Goal: Use online tool/utility: Use online tool/utility

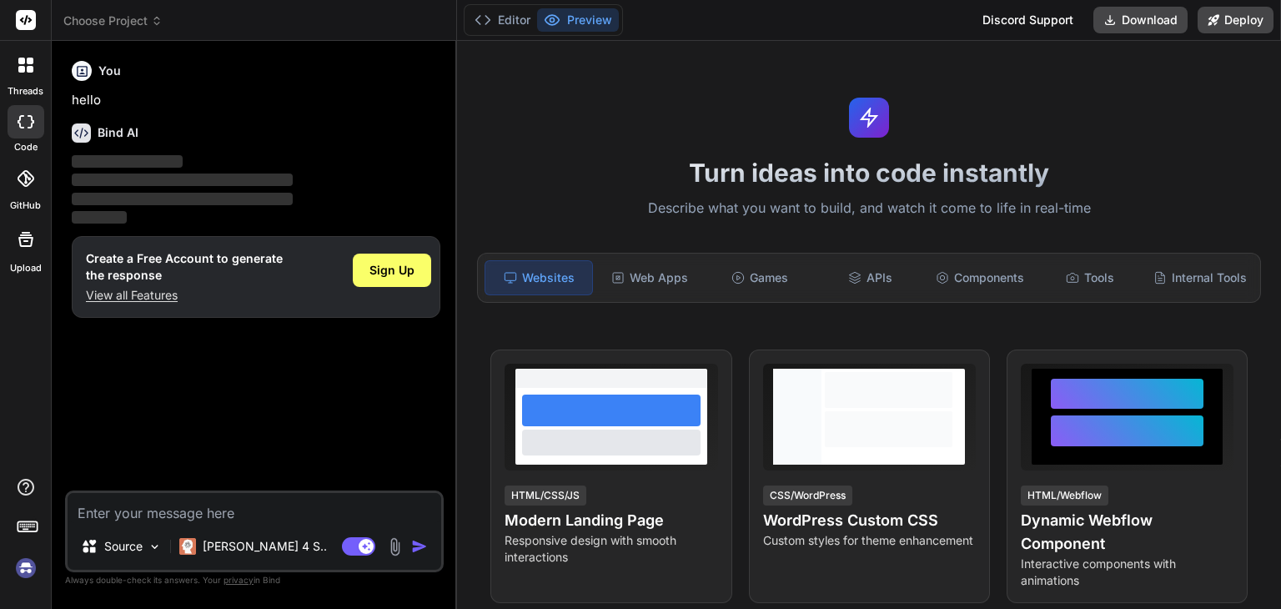
type textarea "x"
click at [80, 341] on div "You hello Bind AI ‌ ‌ ‌ ‌ Create a Free Account to generate the response View a…" at bounding box center [255, 272] width 375 height 436
click at [307, 509] on textarea at bounding box center [255, 508] width 374 height 30
paste textarea "Application de gestion scolaire qui gère les bulletins, classes, élèves, enseig…"
type textarea "Application de gestion scolaire qui gère les bulletins, classes, élèves, enseig…"
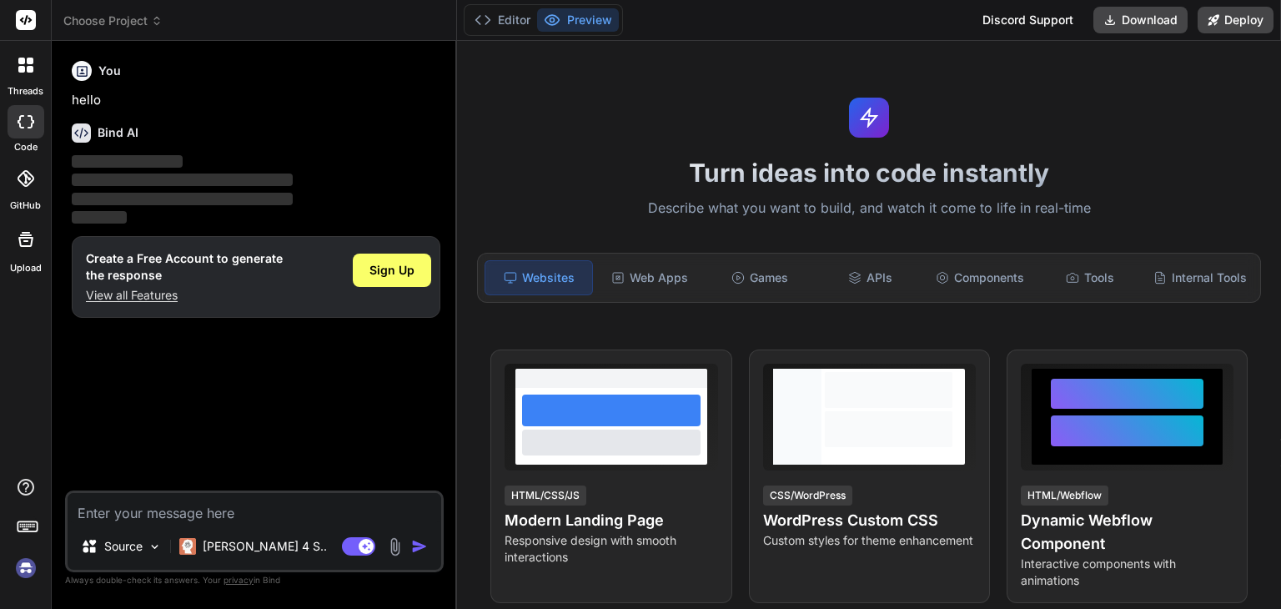
type textarea "x"
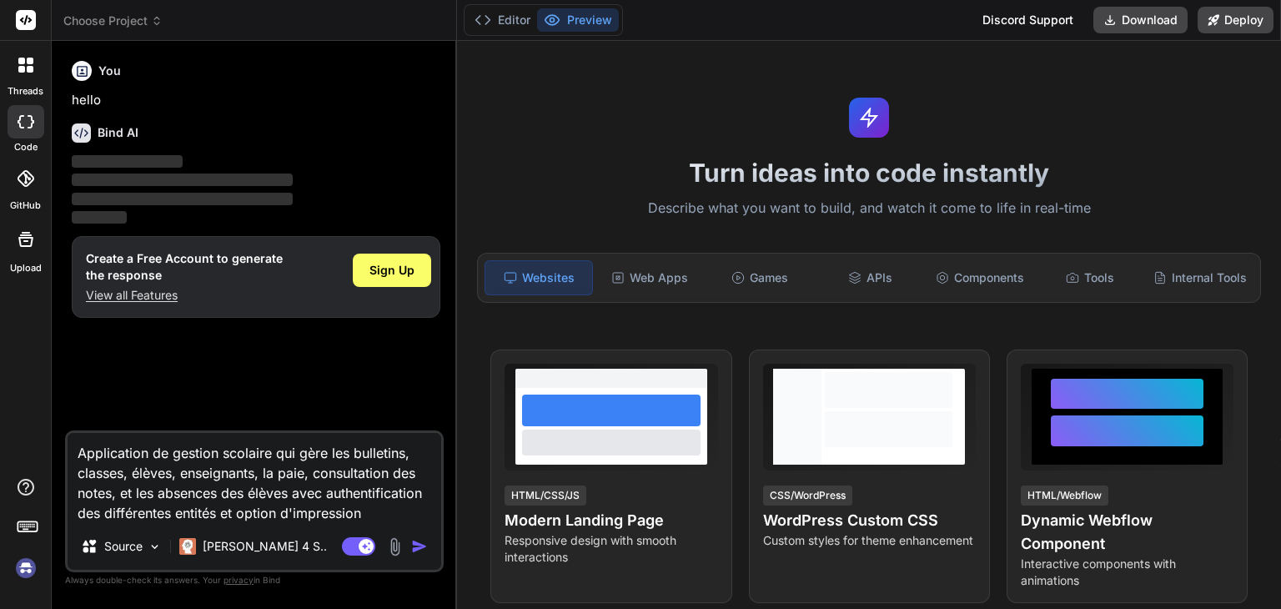
type textarea "Application de gestion scolaire qui gère les bulletins, classes, élèves, enseig…"
click at [417, 544] on img "button" at bounding box center [419, 546] width 17 height 17
click at [398, 282] on div "Sign Up" at bounding box center [392, 269] width 78 height 33
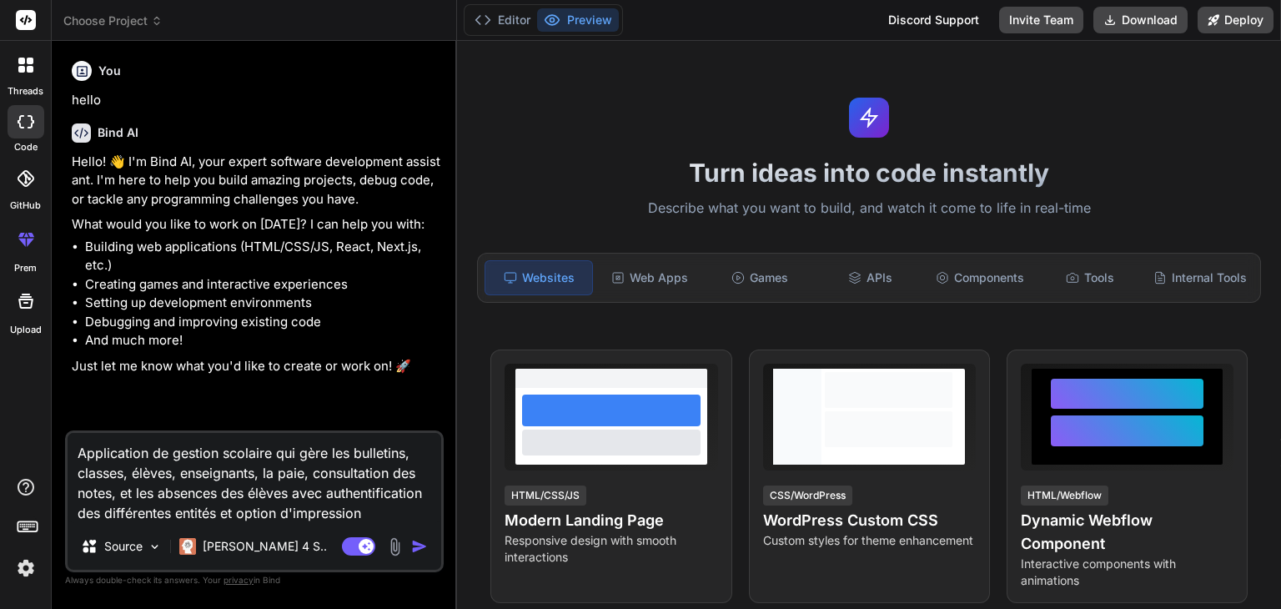
click at [414, 544] on img "button" at bounding box center [419, 546] width 17 height 17
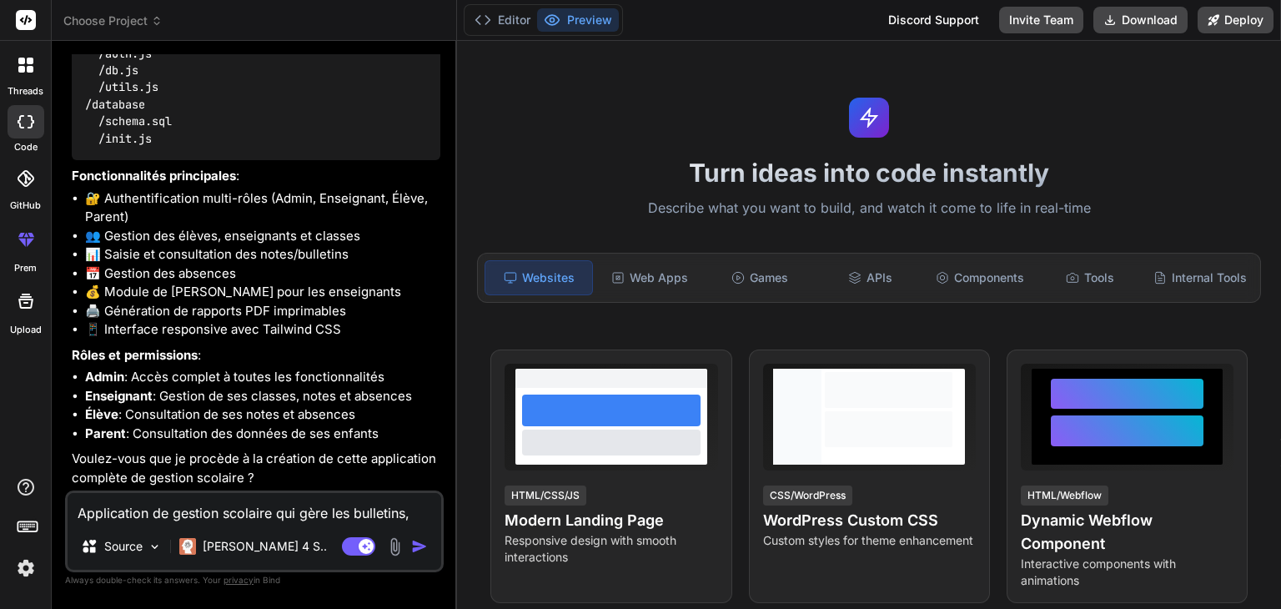
scroll to position [1044, 0]
type textarea "x"
click at [565, 20] on button "Preview" at bounding box center [578, 19] width 82 height 23
click at [513, 19] on button "Editor" at bounding box center [502, 19] width 69 height 23
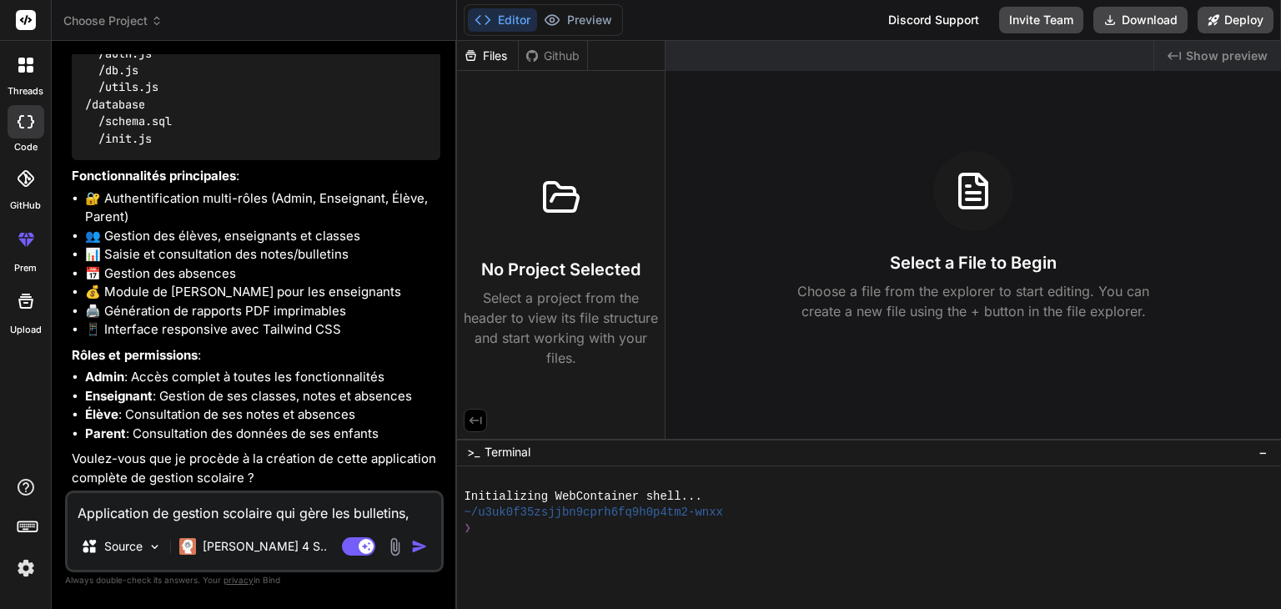
click at [252, 503] on textarea "Application de gestion scolaire qui gère les bulletins, classes, élèves, enseig…" at bounding box center [255, 508] width 374 height 30
click at [276, 511] on textarea "Application de gestion scolaire qui gère les bulletins, classes, élèves, enseig…" at bounding box center [255, 508] width 374 height 30
type textarea "o"
type textarea "x"
type textarea "ou"
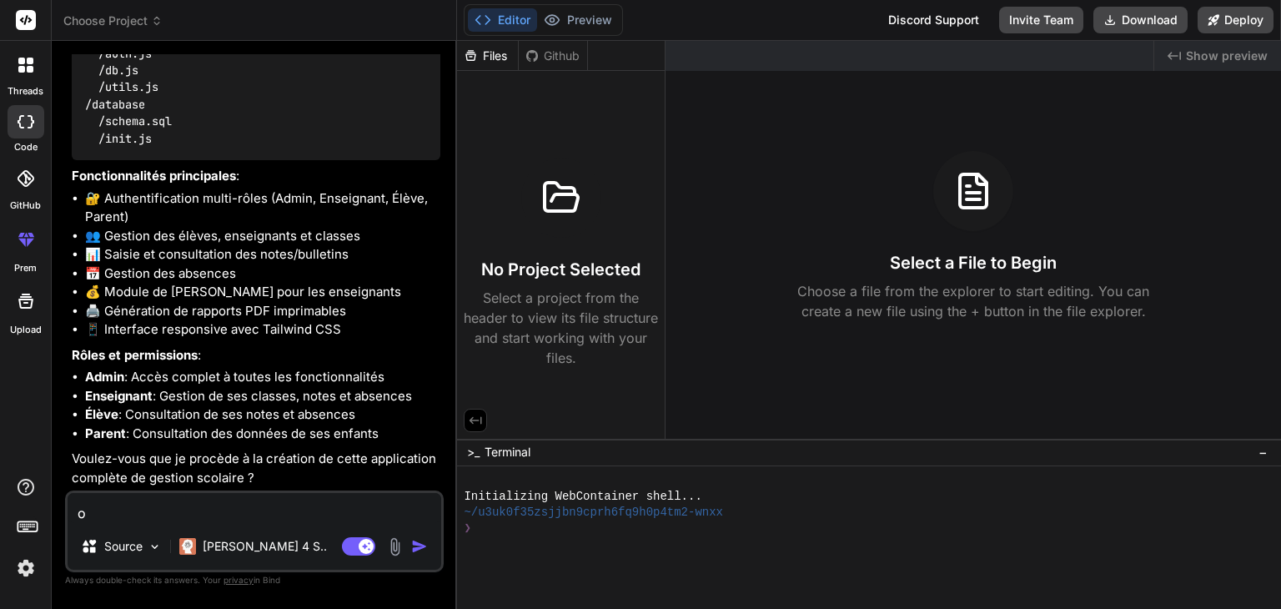
type textarea "x"
type textarea "oui"
type textarea "x"
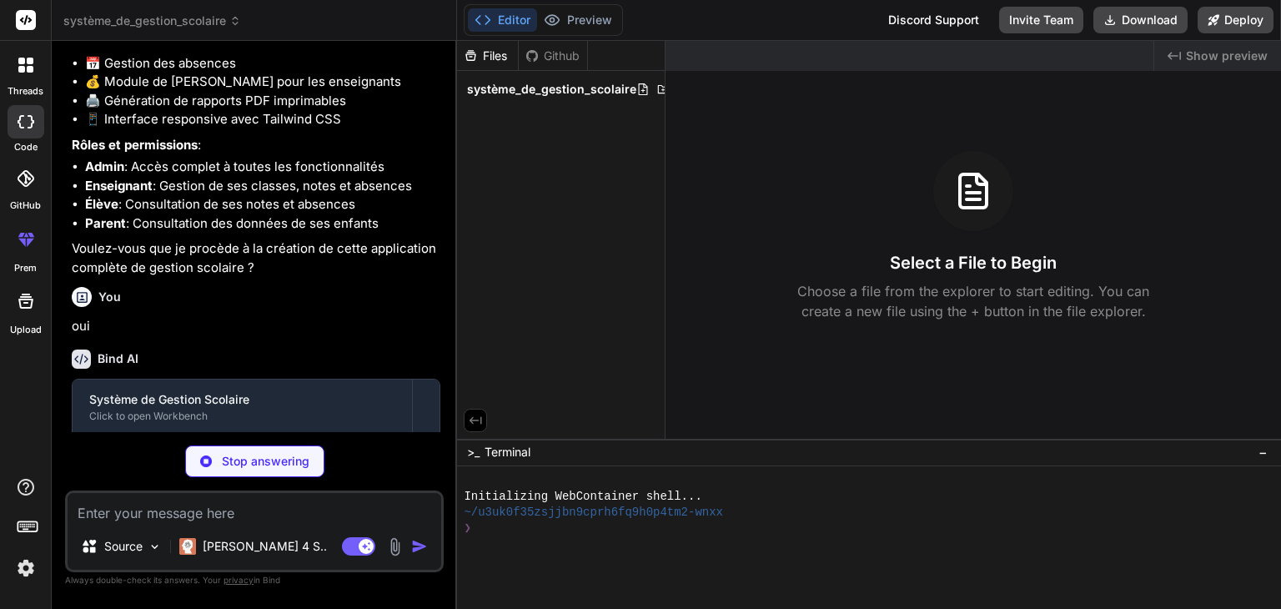
scroll to position [1307, 0]
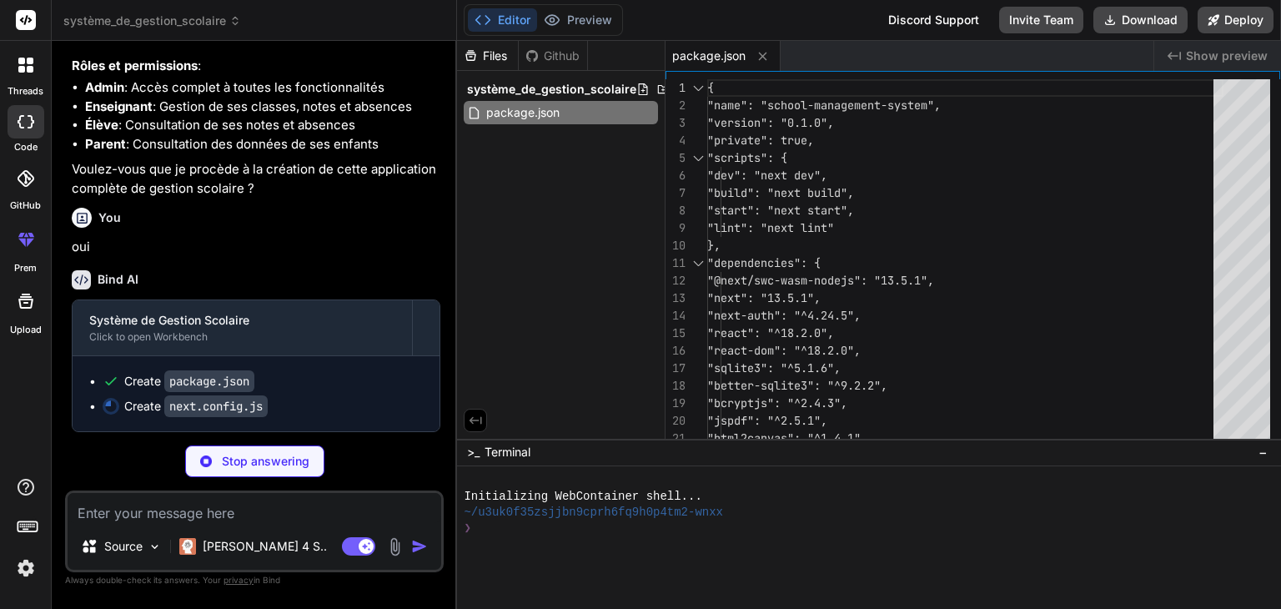
type textarea "x"
type textarea "} } module.exports = nextConfig"
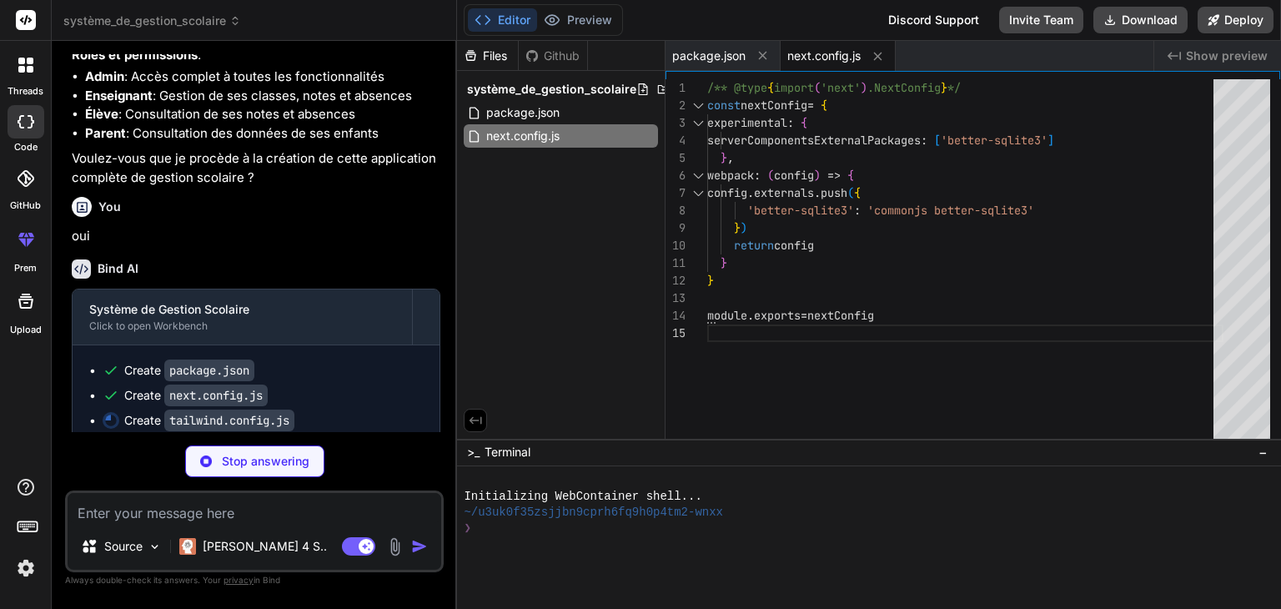
type textarea "x"
type textarea "}"
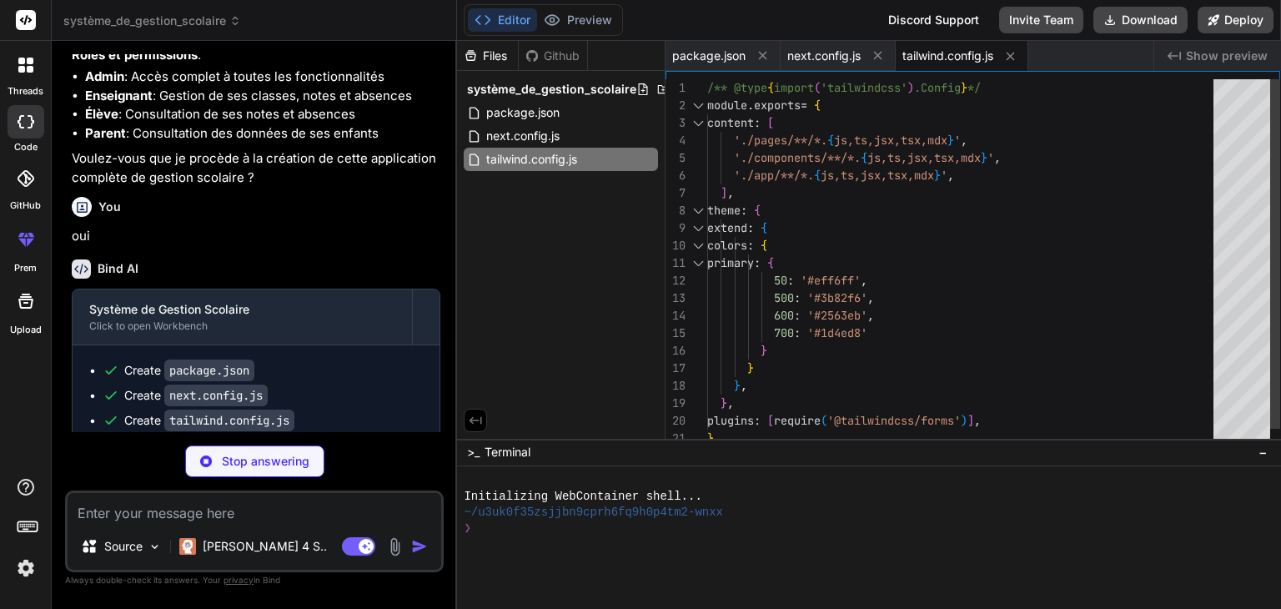
type textarea "x"
type textarea "module.exports = { plugins: { tailwindcss: {}, autoprefixer: {}, }, }"
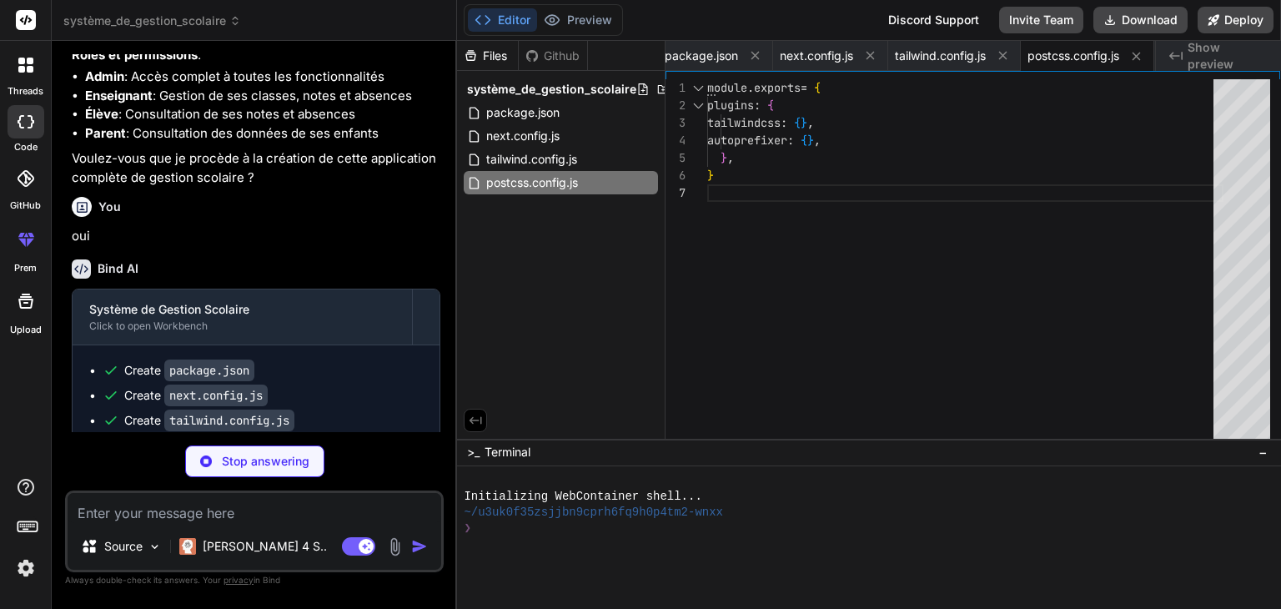
type textarea "x"
type textarea "module.exports = { db, initDatabase, dbHelpers };"
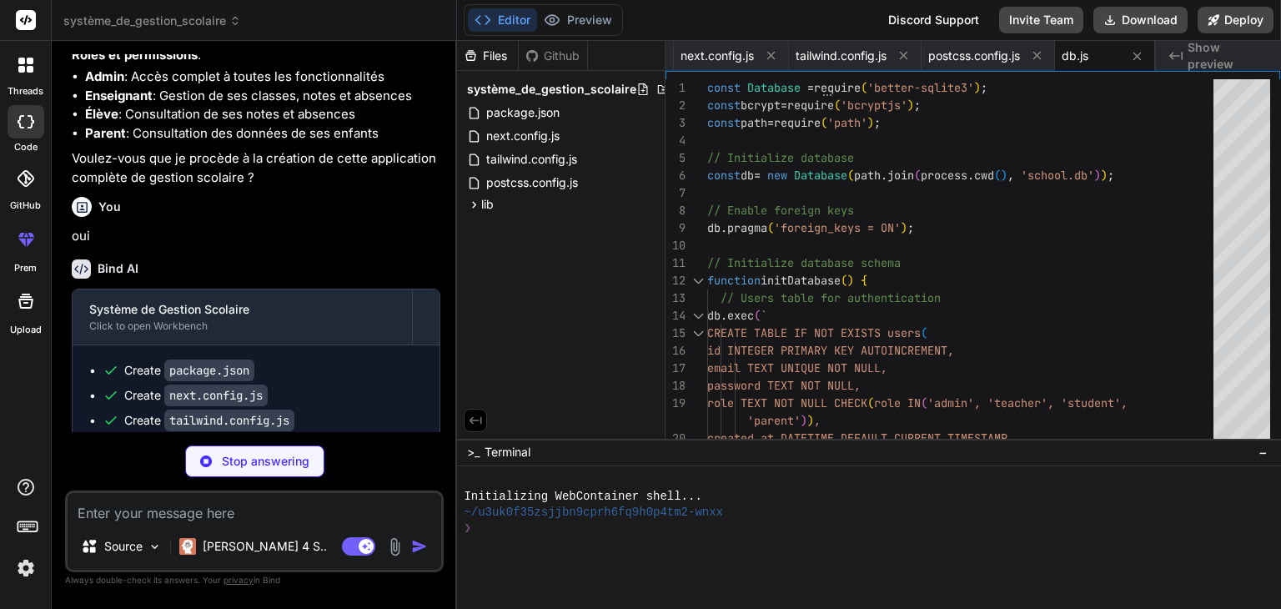
type textarea "x"
type textarea "} } export default NextAuth(authOptions)"
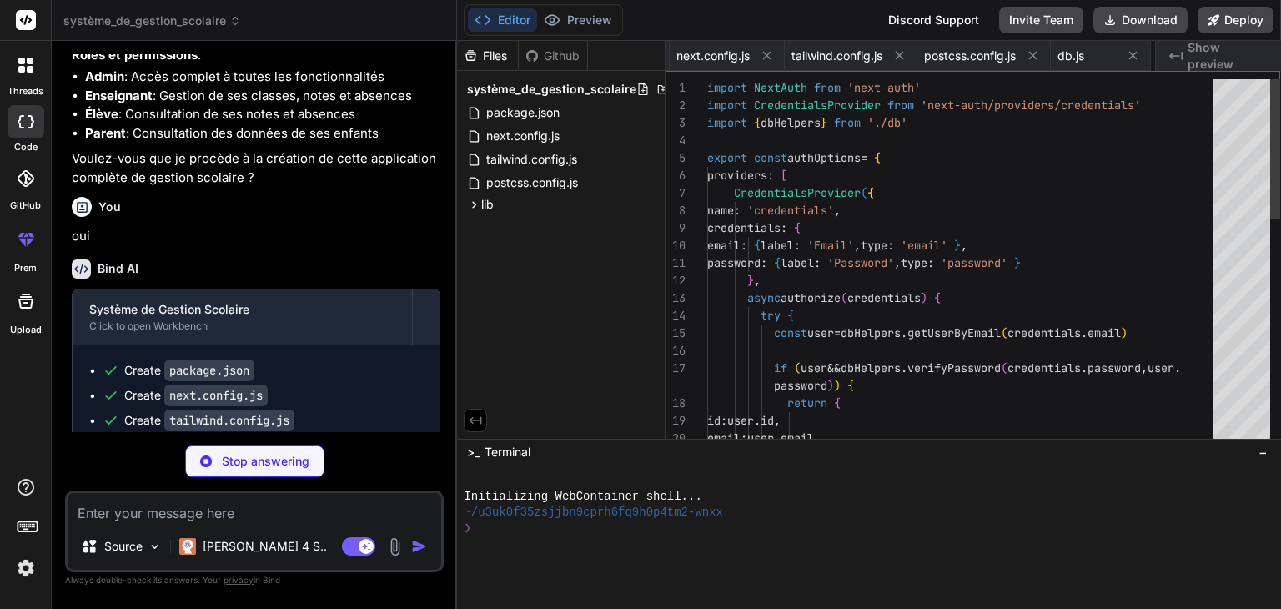
scroll to position [0, 211]
type textarea "x"
type textarea "display: none !important; } }"
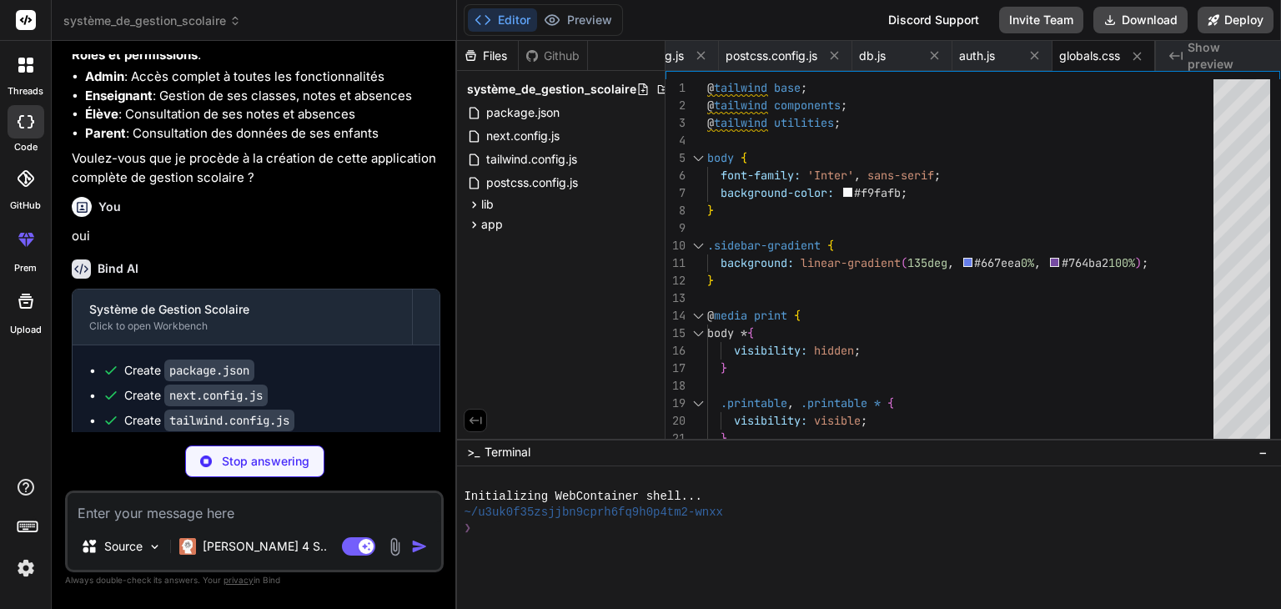
type textarea "x"
type textarea ") }"
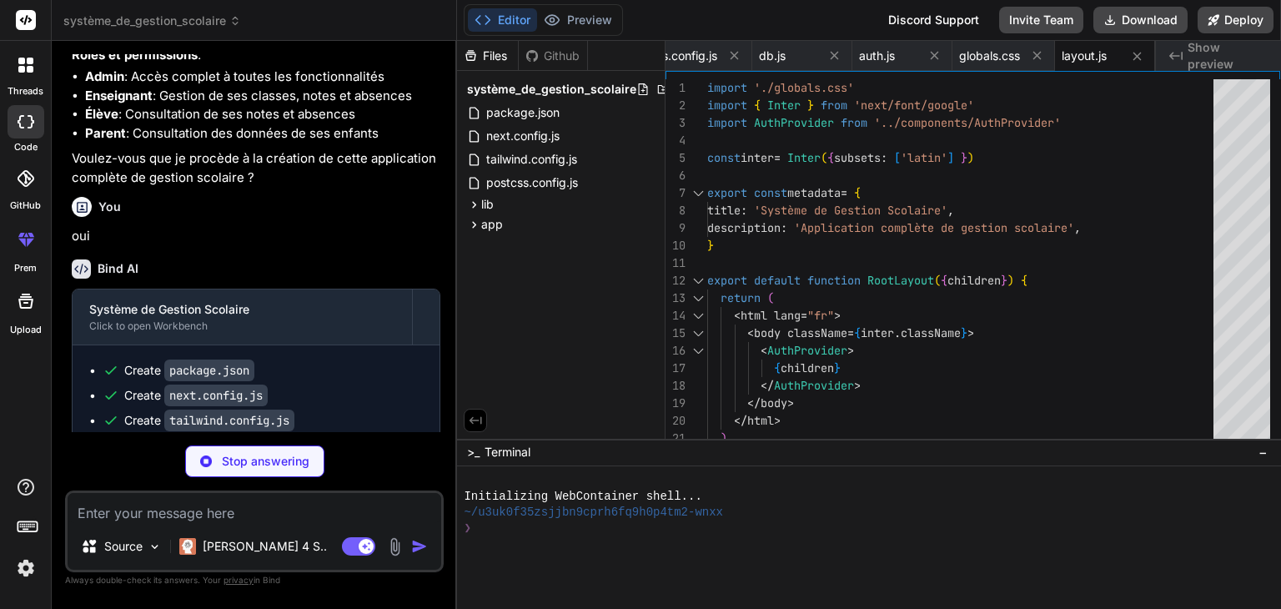
type textarea "x"
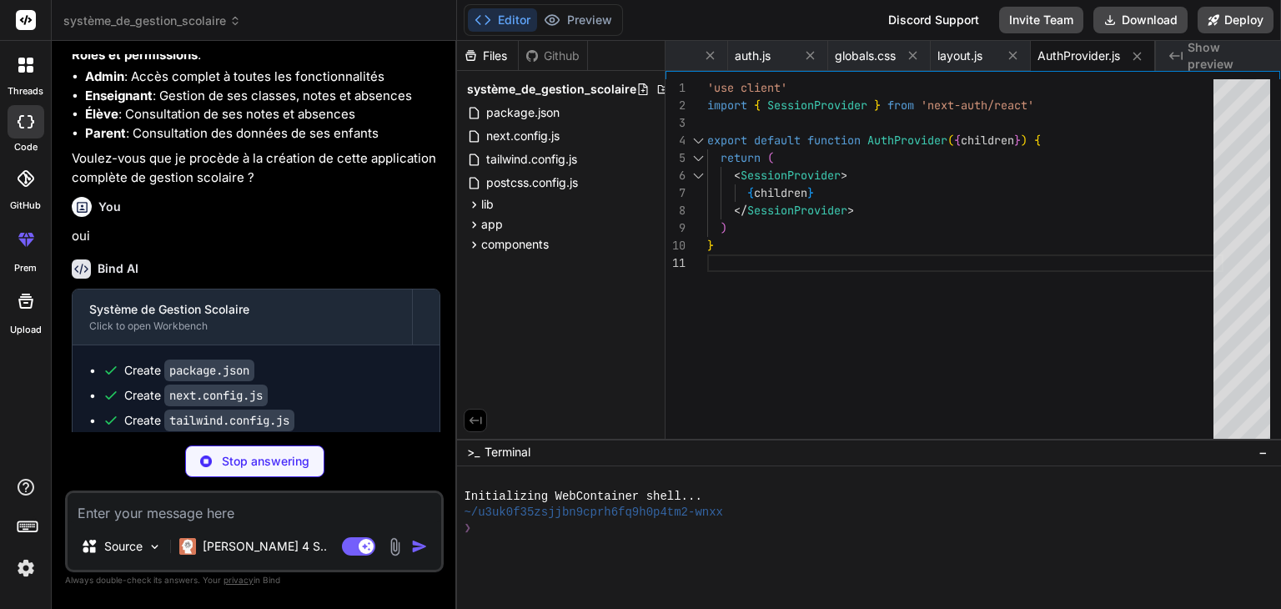
type textarea "x"
type textarea "redirect('/dashboard/parent') default: redirect('/login') } }"
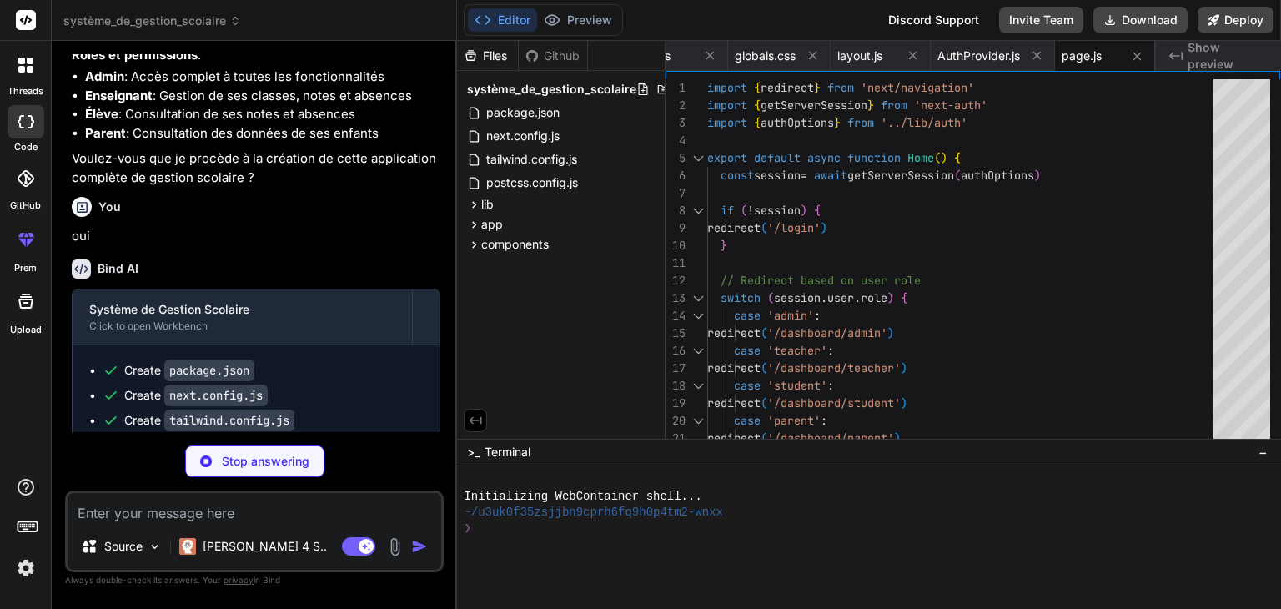
type textarea "x"
type textarea ") }"
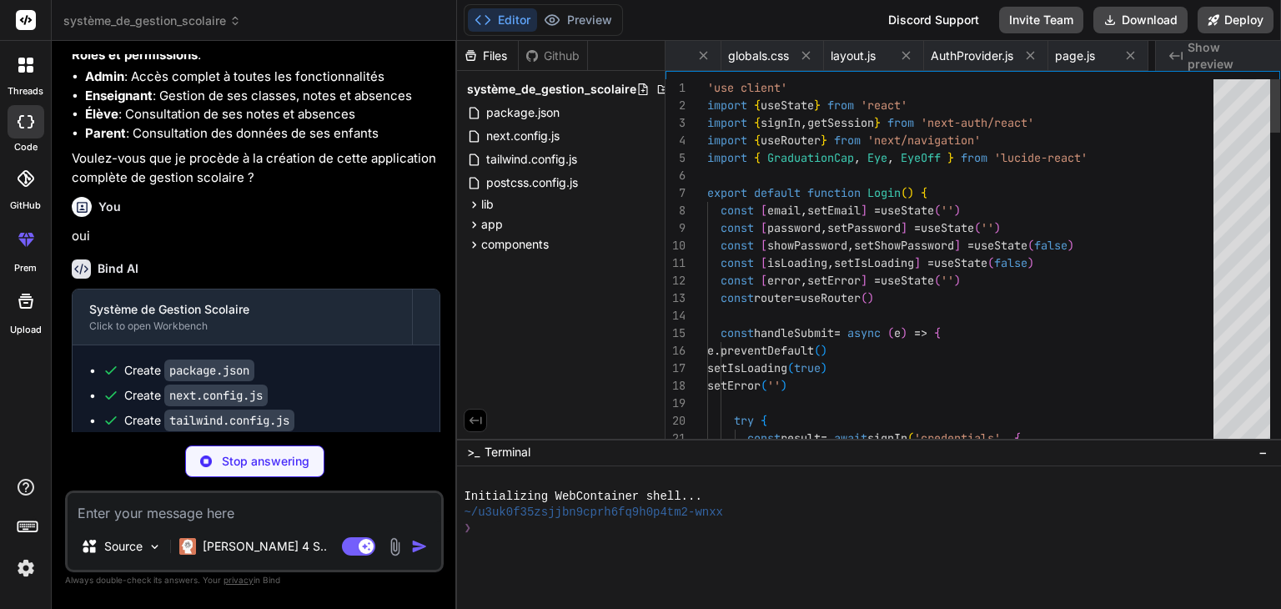
scroll to position [0, 740]
type textarea "x"
type textarea "<span className="font-medium">Déconnexion</span> </button> </div> </div> </> ) }"
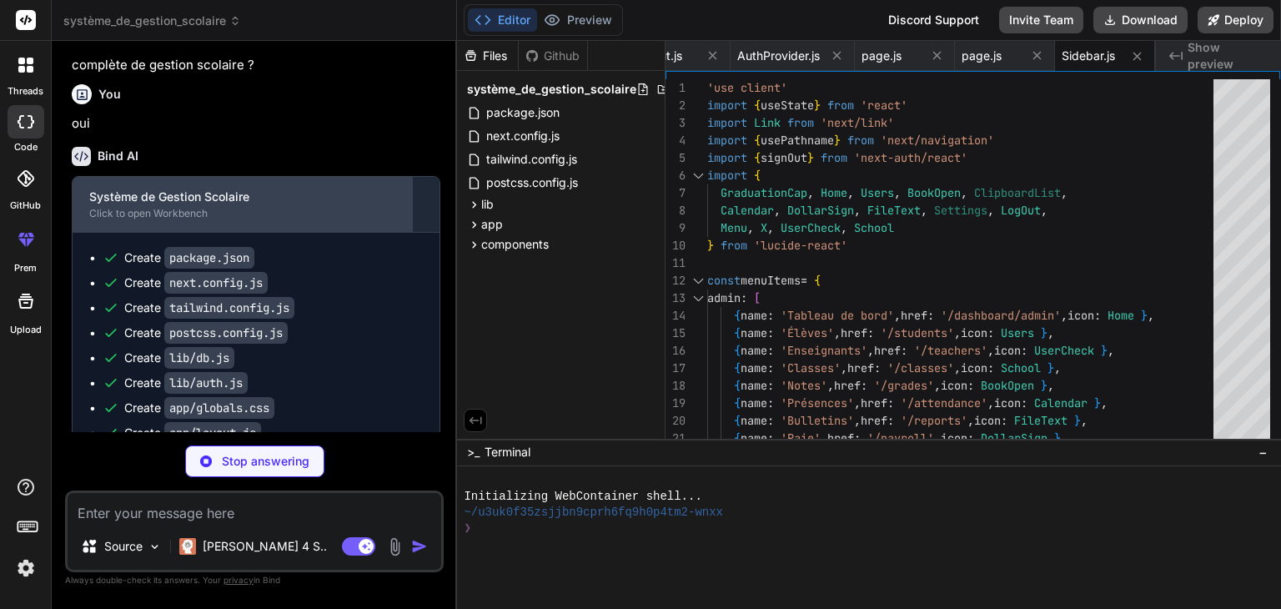
type textarea "x"
type textarea "capitalize"> {user?.role} </span> </div> </div> </div> </header> ) }"
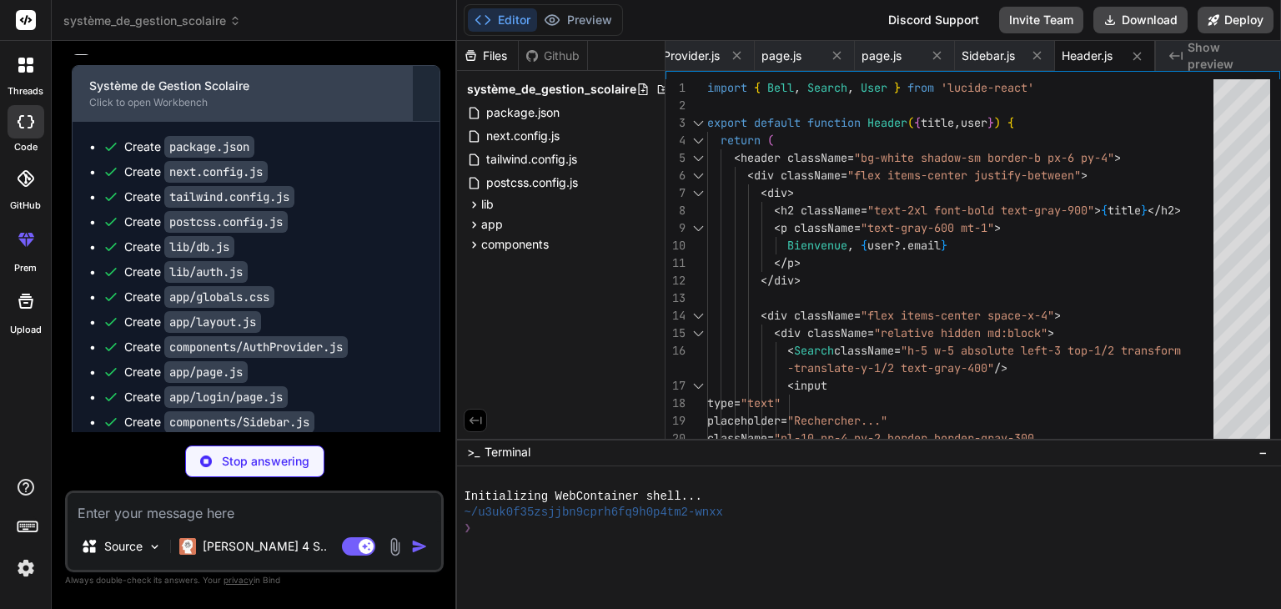
scroll to position [1633, 0]
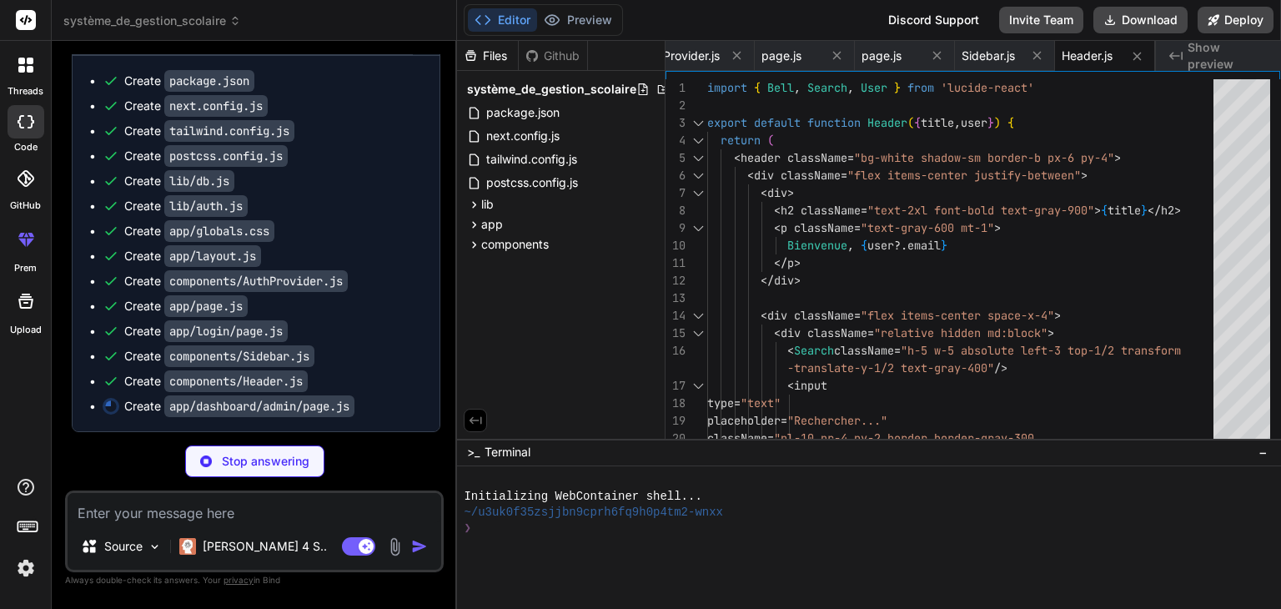
type textarea "x"
type textarea "</div> </main> </div> </div> ) }"
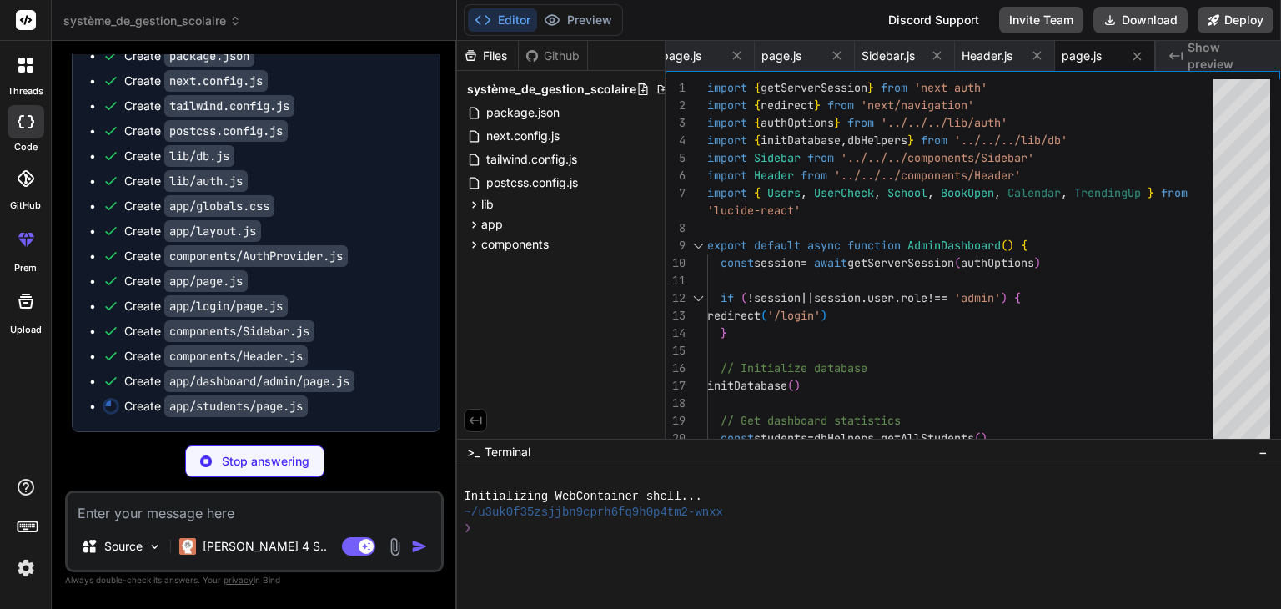
type textarea "x"
type textarea "</div> </div> </div> )} </div> ) }"
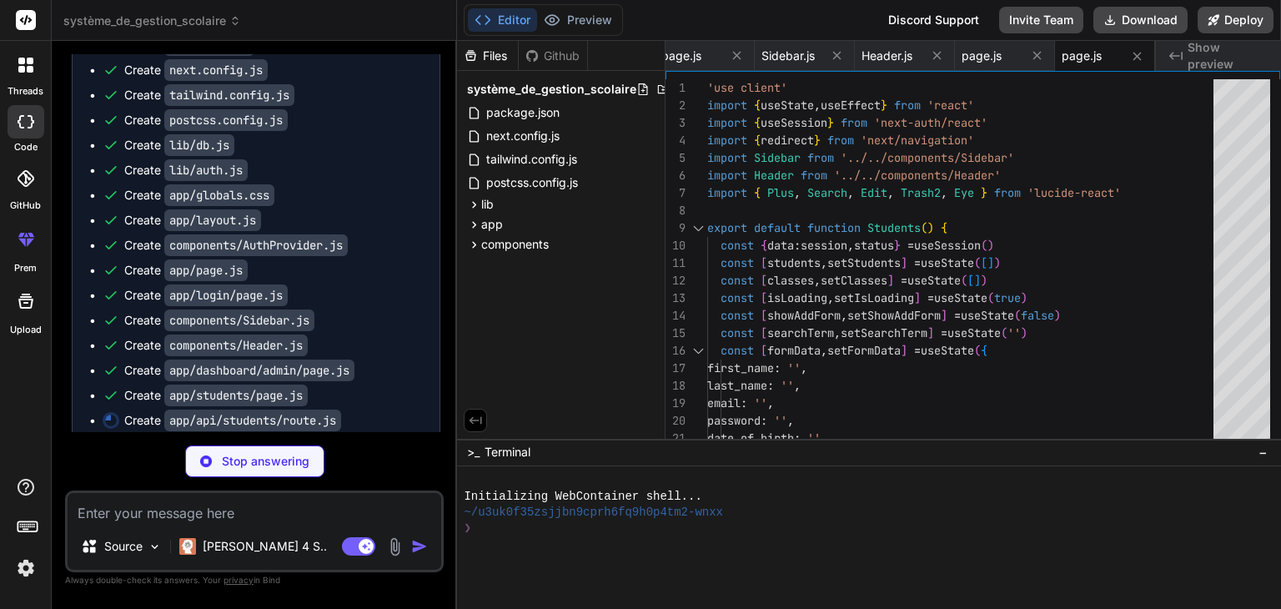
type textarea "x"
type textarea "const result = dbHelpers.createStudent(studentData) return NextResponse.json({ …"
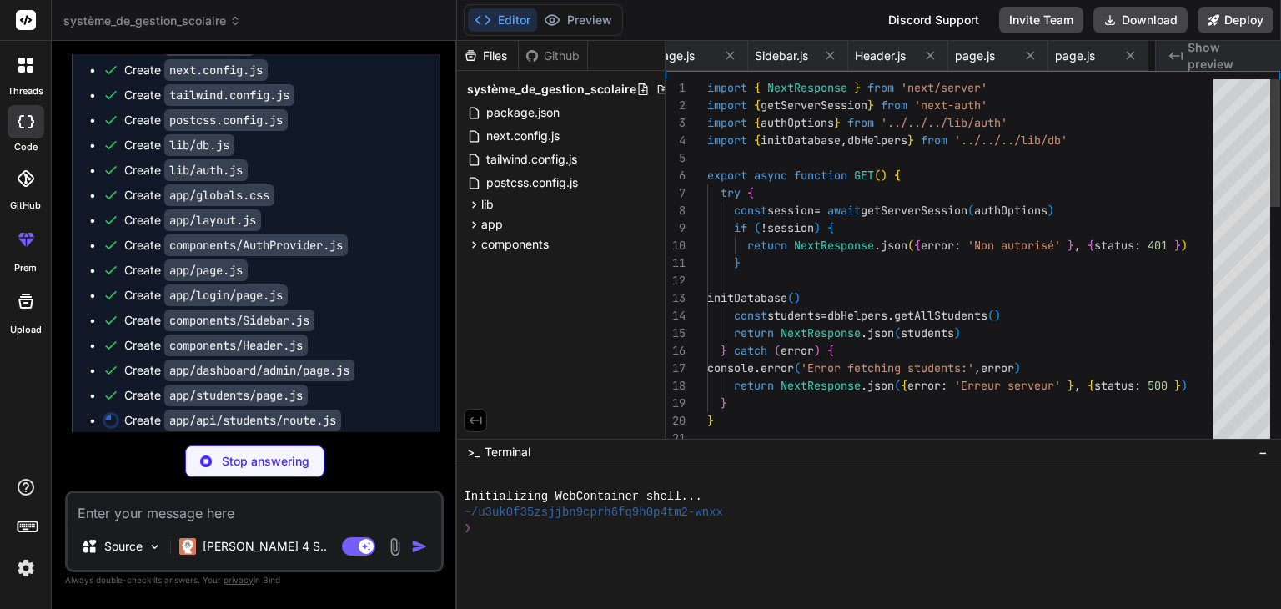
scroll to position [0, 1241]
type textarea "x"
type textarea "const result = dbHelpers.createClass(classData) return NextResponse.json({ id: …"
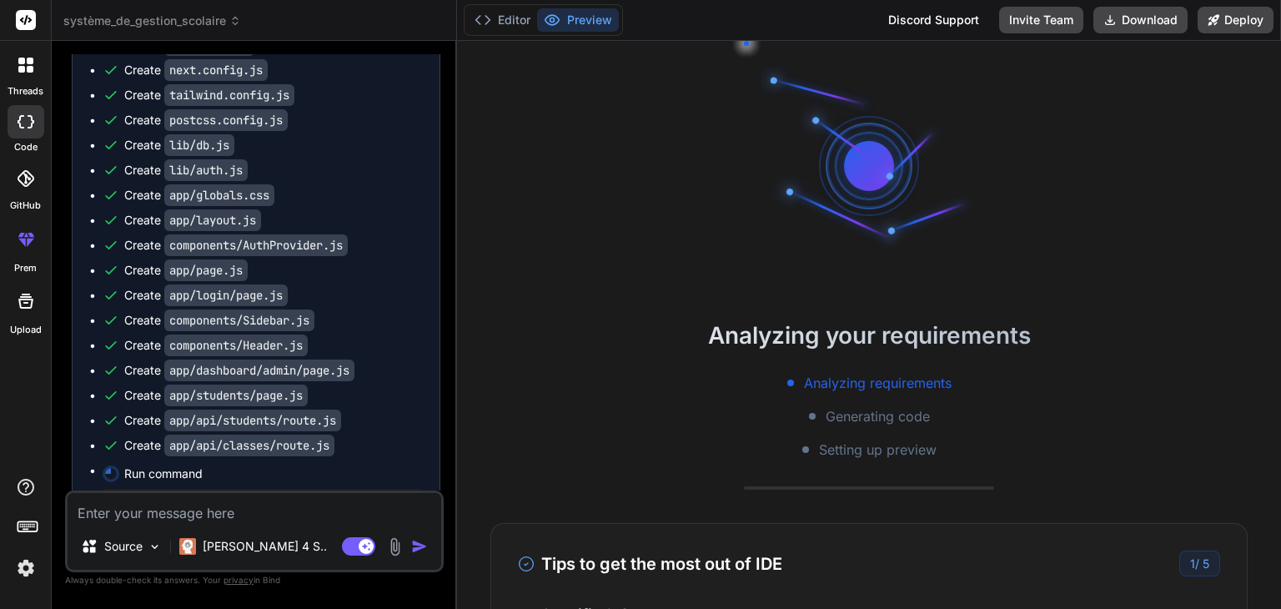
type textarea "x"
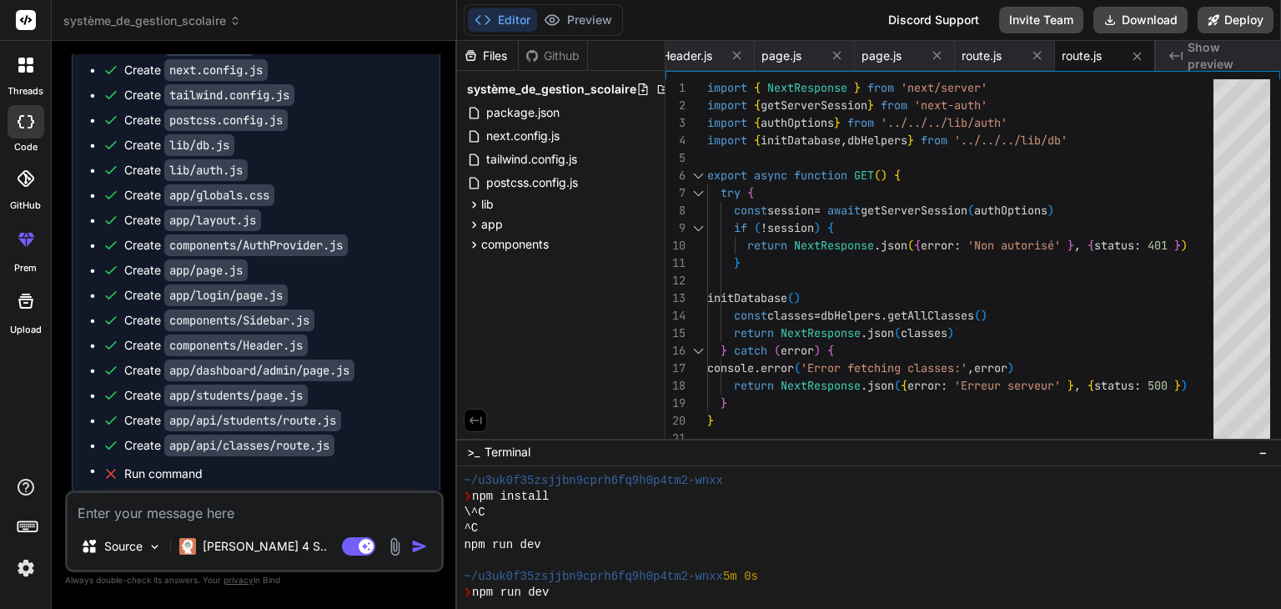
scroll to position [90, 0]
click at [781, 498] on div "❯ npm install" at bounding box center [859, 497] width 791 height 16
click at [759, 539] on div "npm run dev" at bounding box center [859, 545] width 791 height 16
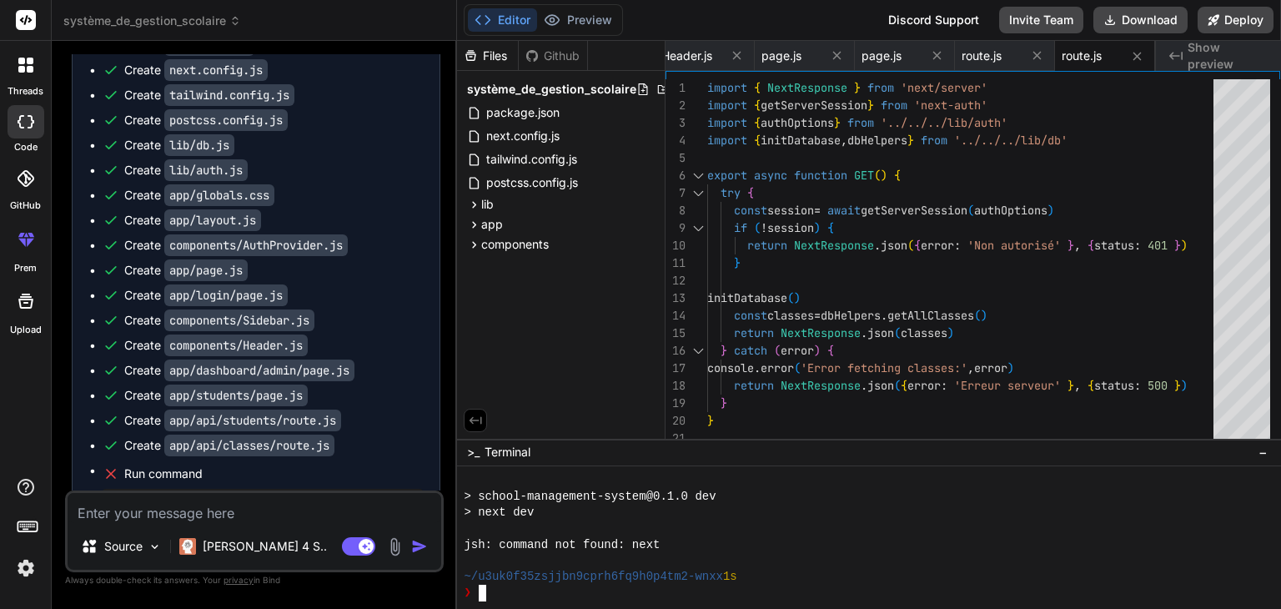
scroll to position [223, 0]
click at [1214, 58] on span "Show preview" at bounding box center [1227, 55] width 80 height 33
click at [688, 57] on span "Header.js" at bounding box center [686, 56] width 51 height 17
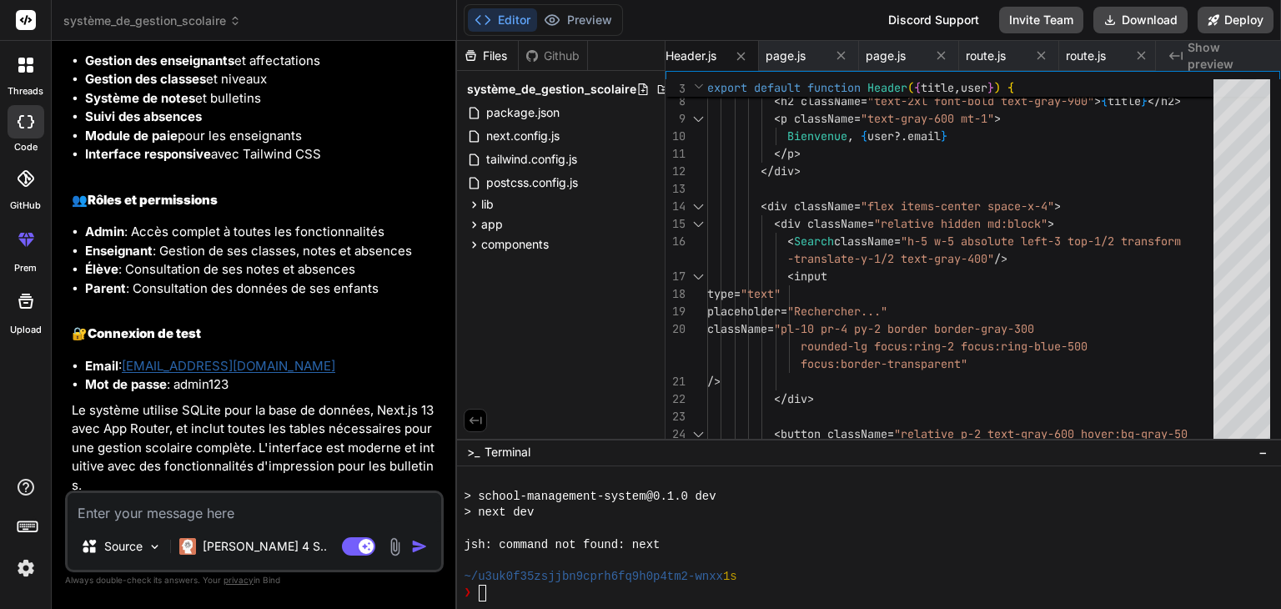
scroll to position [2360, 0]
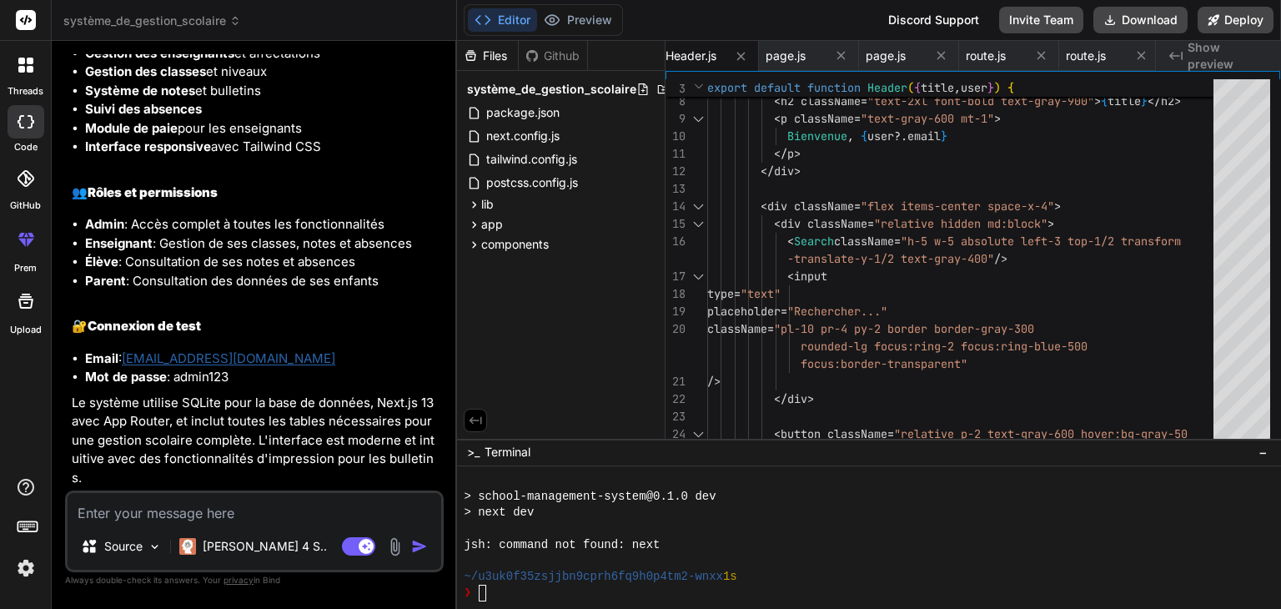
click at [508, 24] on button "Editor" at bounding box center [502, 19] width 69 height 23
click at [1136, 22] on button "Download" at bounding box center [1140, 20] width 94 height 27
type textarea "</p> </div> <div className="flex items-center space-x-4"> <div className="relat…"
click at [914, 293] on div "< div > < h2 className = "text-2xl font-bold text-gray-900" > { title } </ h2 >…" at bounding box center [965, 407] width 516 height 875
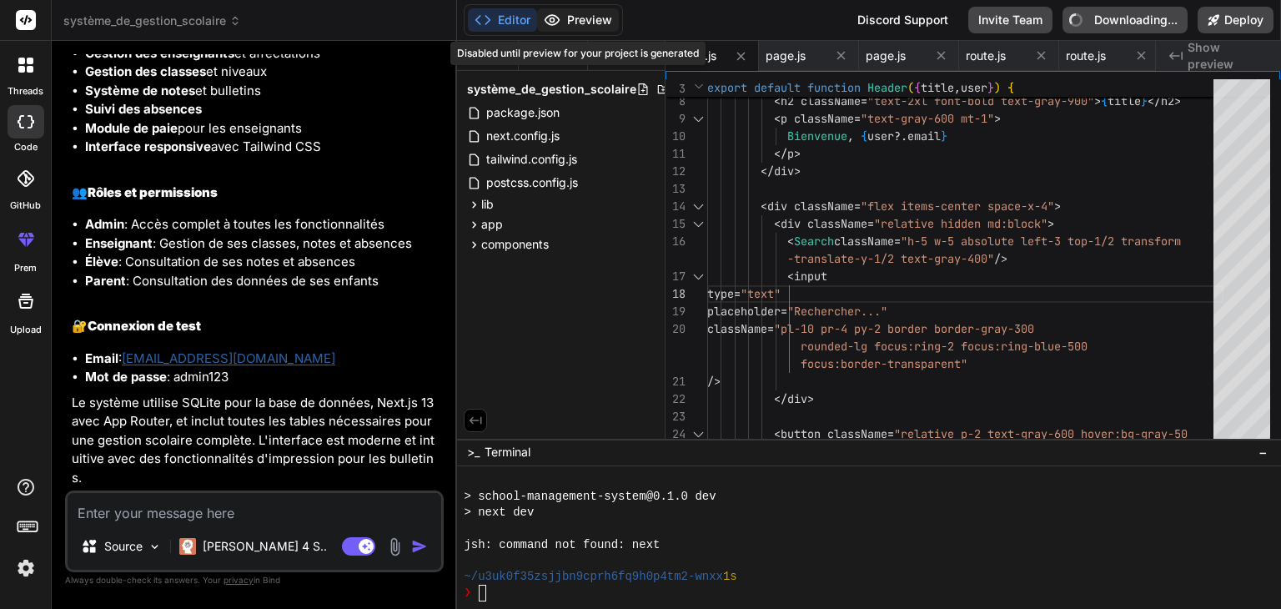
type textarea "x"
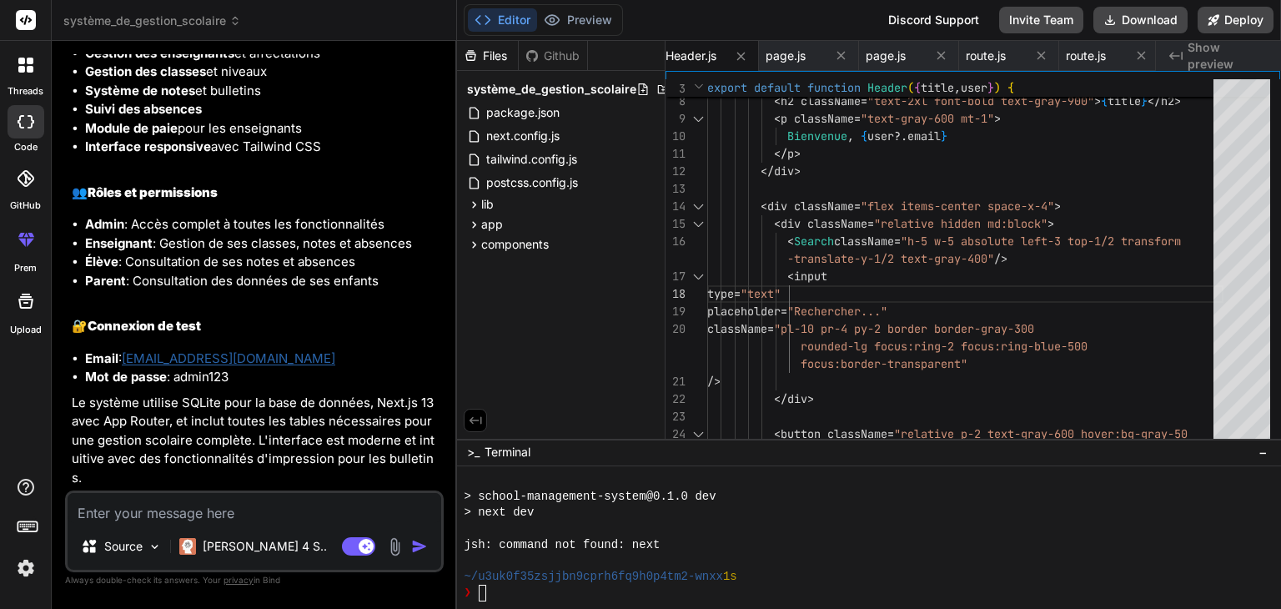
click at [1192, 58] on span "Show preview" at bounding box center [1227, 55] width 80 height 33
click at [1239, 51] on span "Show preview" at bounding box center [1227, 55] width 80 height 33
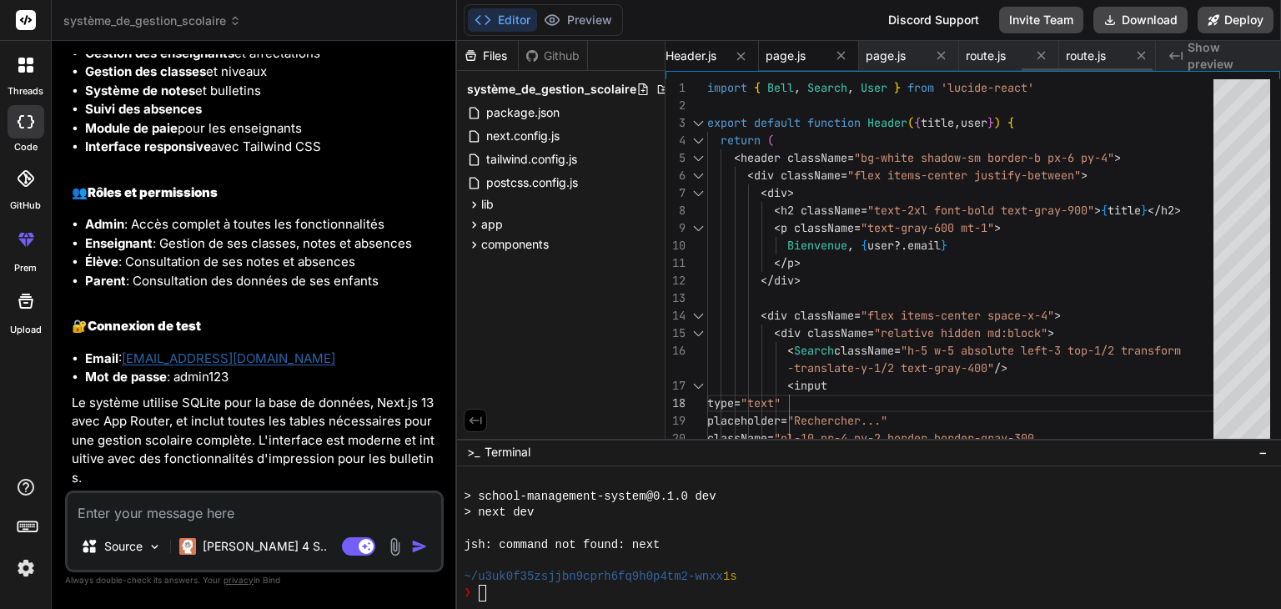
click at [802, 58] on span "page.js" at bounding box center [785, 56] width 40 height 17
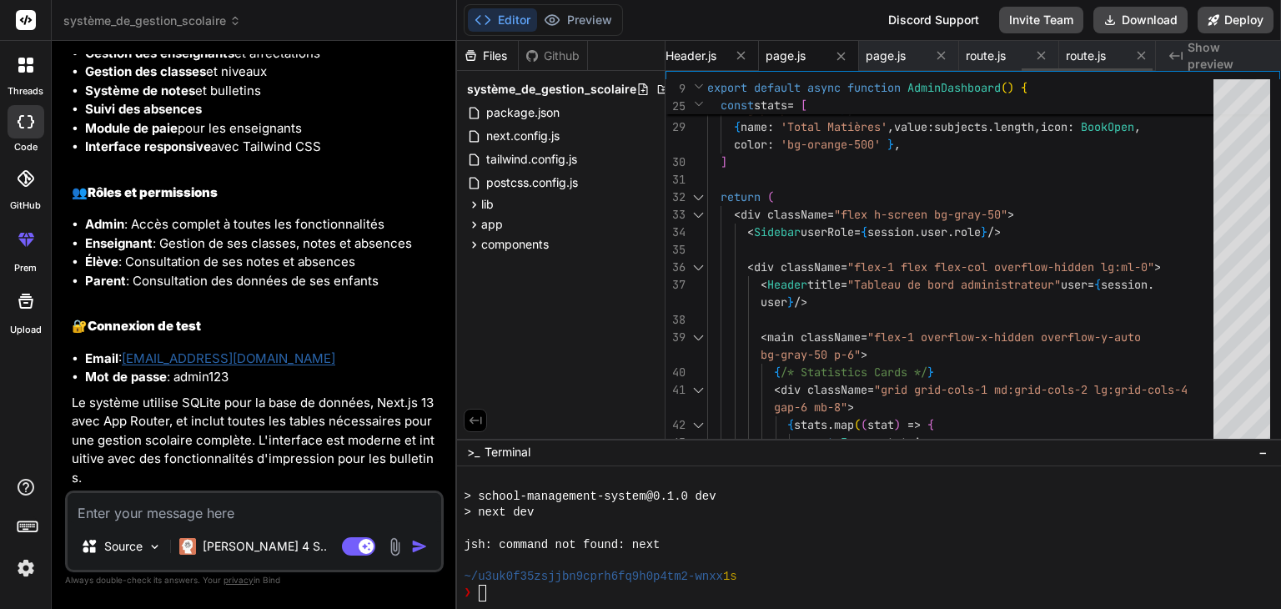
click at [710, 55] on span "Header.js" at bounding box center [690, 56] width 51 height 17
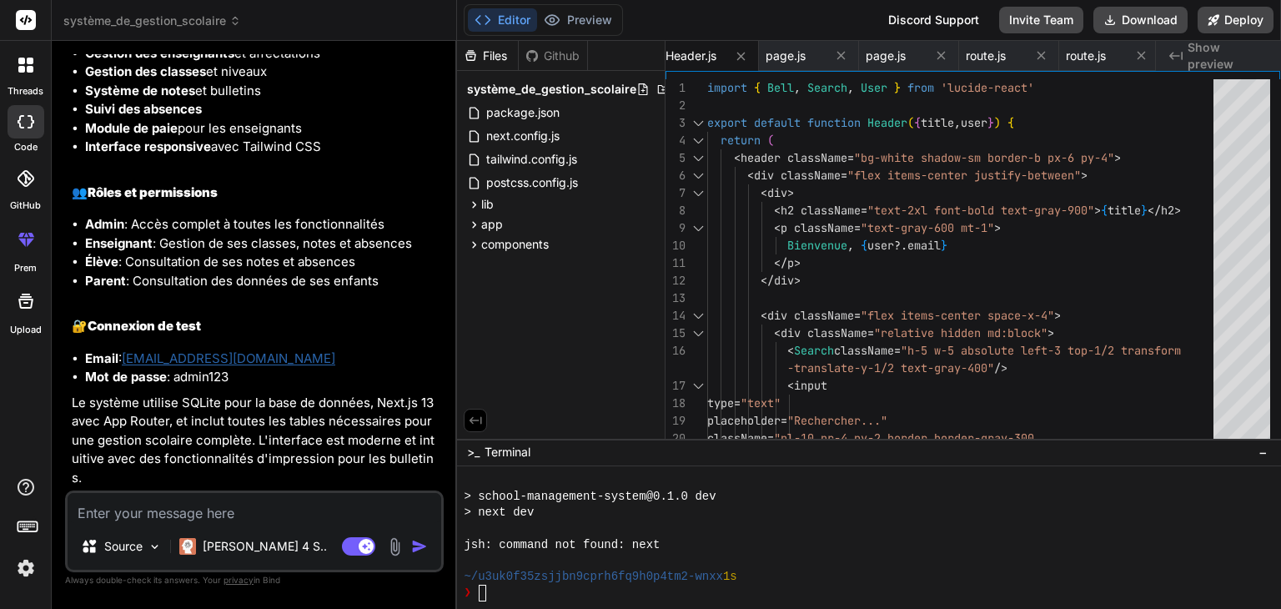
click at [1178, 57] on icon "Created with Pixso." at bounding box center [1175, 55] width 13 height 13
click at [1103, 58] on span "route.js" at bounding box center [1086, 56] width 40 height 17
type textarea "const result = dbHelpers.createClass(classData) return NextResponse.json({ id: …"
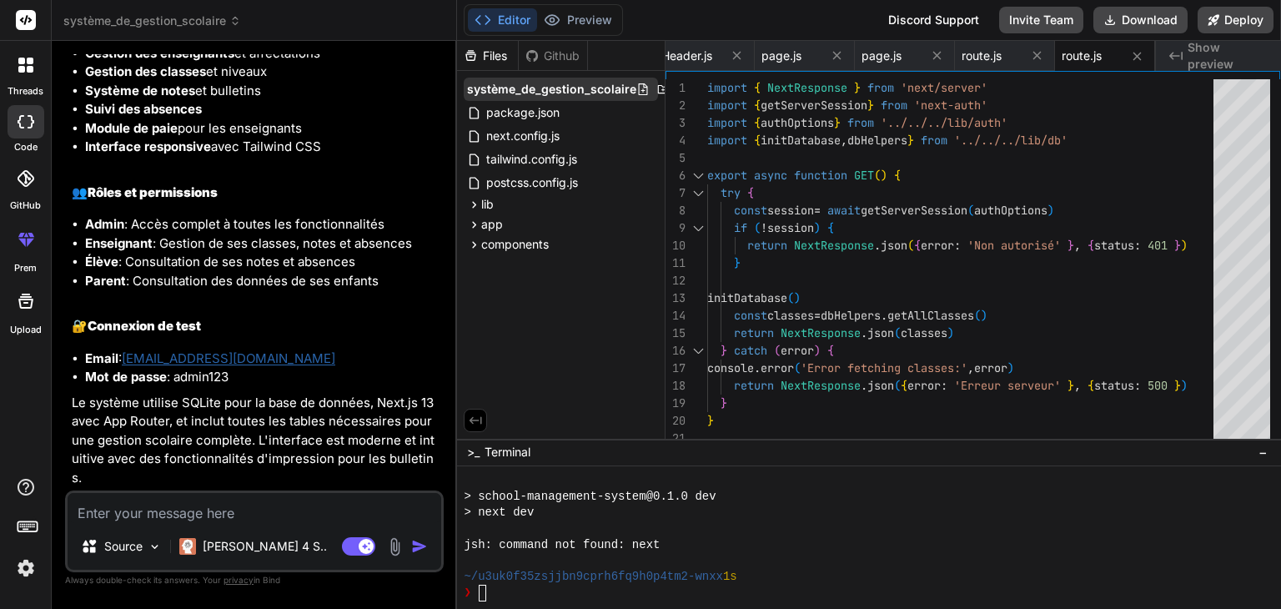
click at [658, 90] on icon at bounding box center [662, 89] width 13 height 13
click at [637, 91] on icon at bounding box center [642, 89] width 13 height 13
click at [231, 16] on icon at bounding box center [235, 21] width 12 height 12
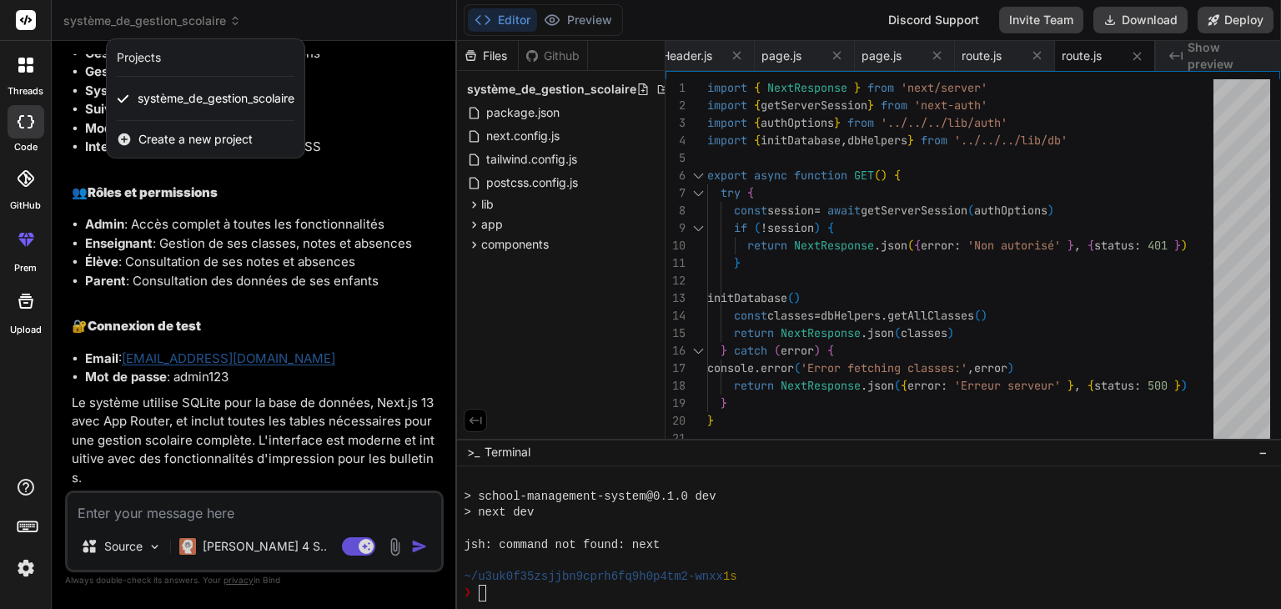
click at [231, 16] on div at bounding box center [640, 304] width 1281 height 609
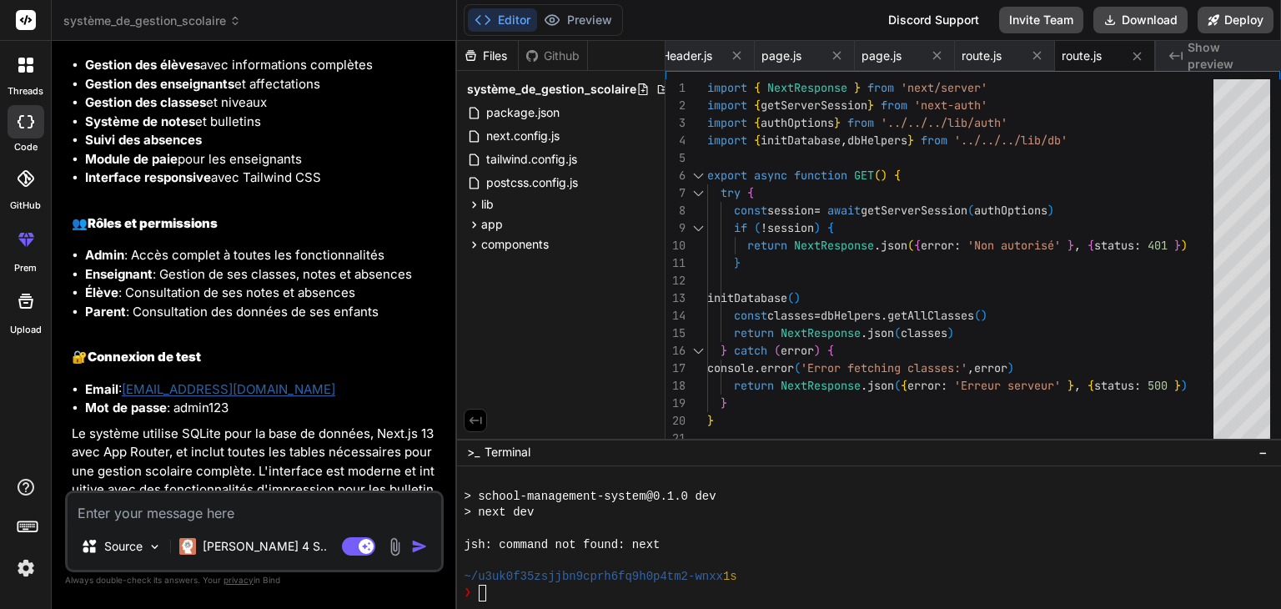
scroll to position [2360, 0]
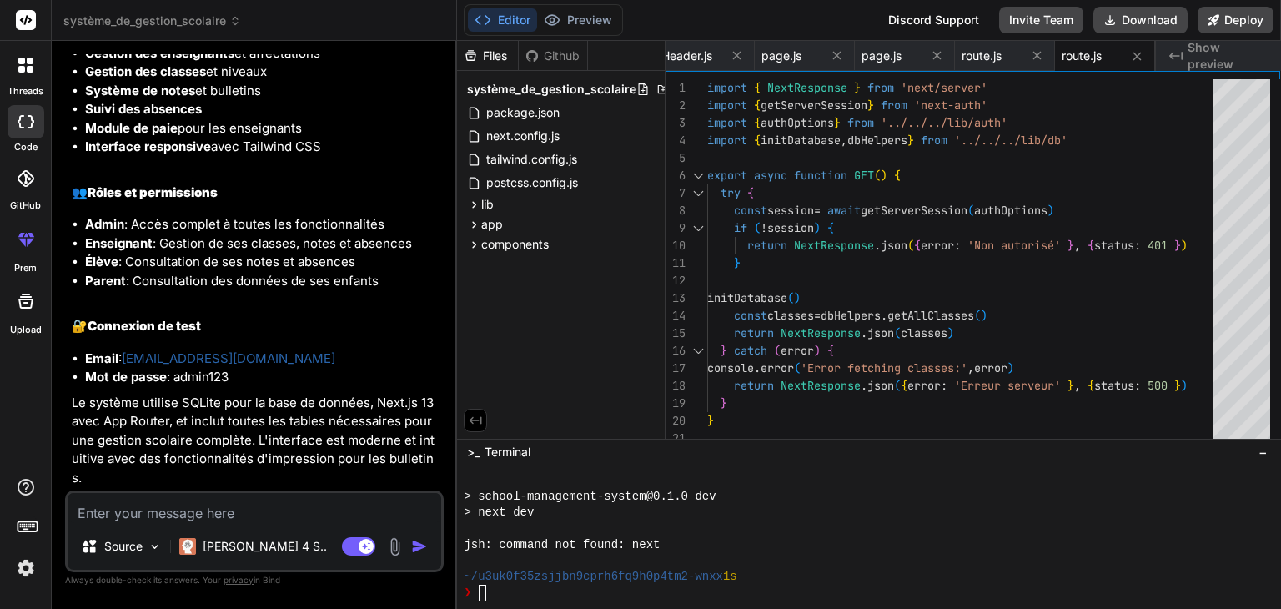
click at [301, 524] on div "Source Claude 4 S.. Agent Mode. When this toggle is activated, AI automatically…" at bounding box center [254, 531] width 379 height 82
click at [297, 511] on textarea at bounding box center [255, 508] width 374 height 30
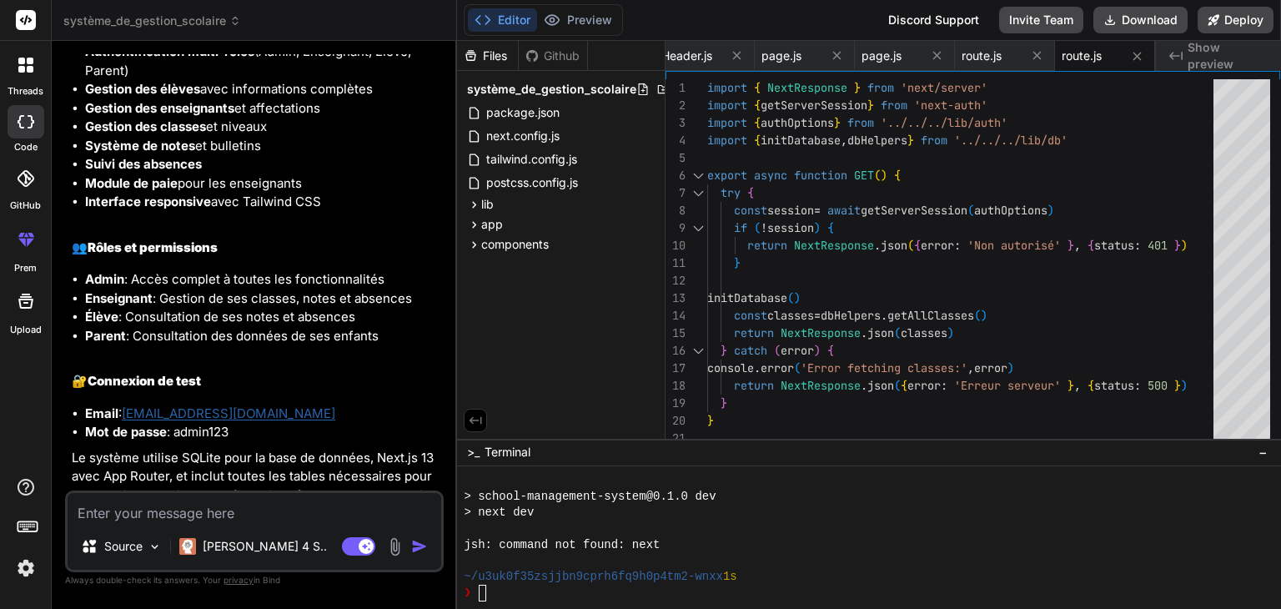
scroll to position [2288, 0]
type textarea "a"
type textarea "x"
type textarea "ah"
type textarea "x"
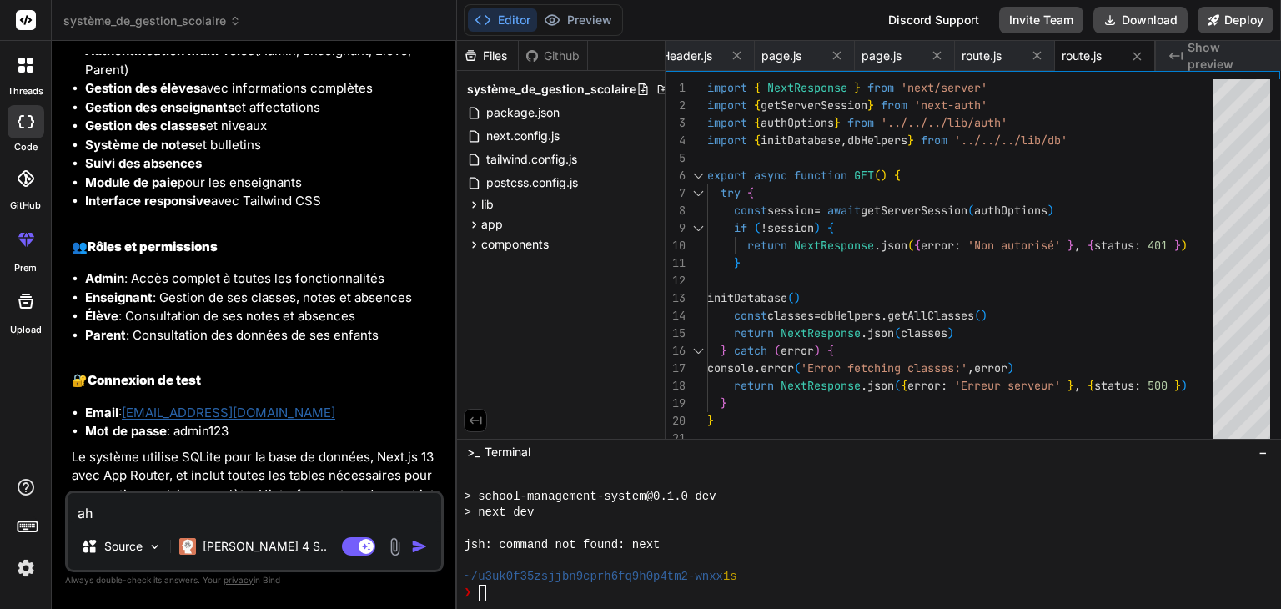
type textarea "a"
type textarea "x"
type textarea "aj"
type textarea "x"
type textarea "ajo"
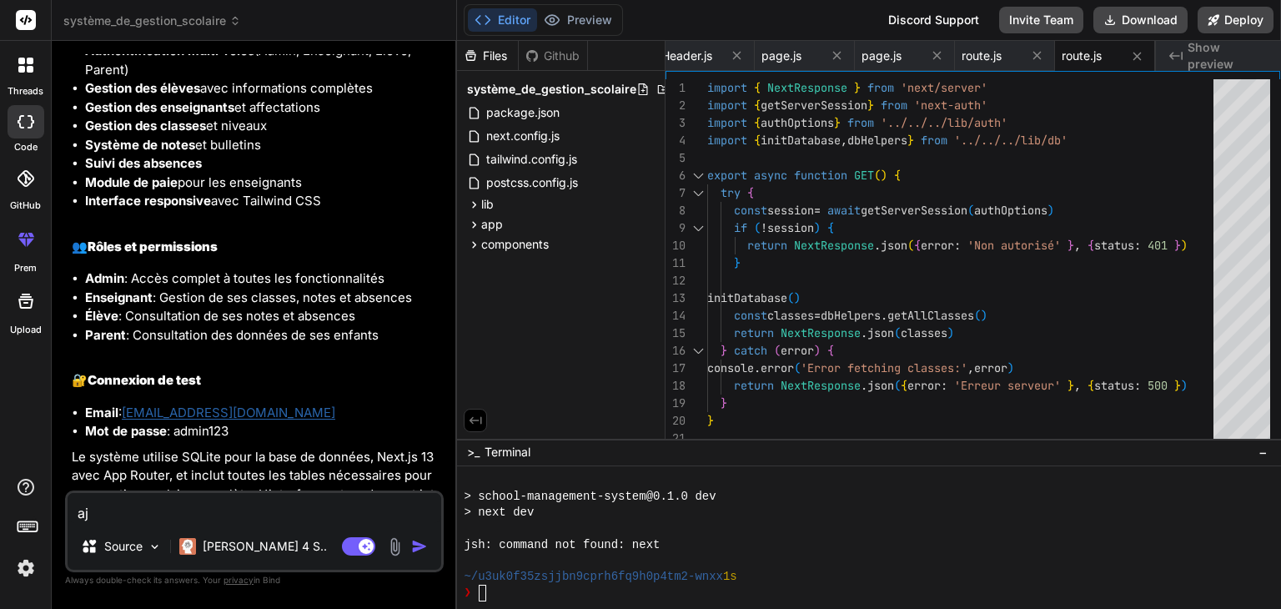
type textarea "x"
type textarea "ajou"
type textarea "x"
type textarea "ajout"
type textarea "x"
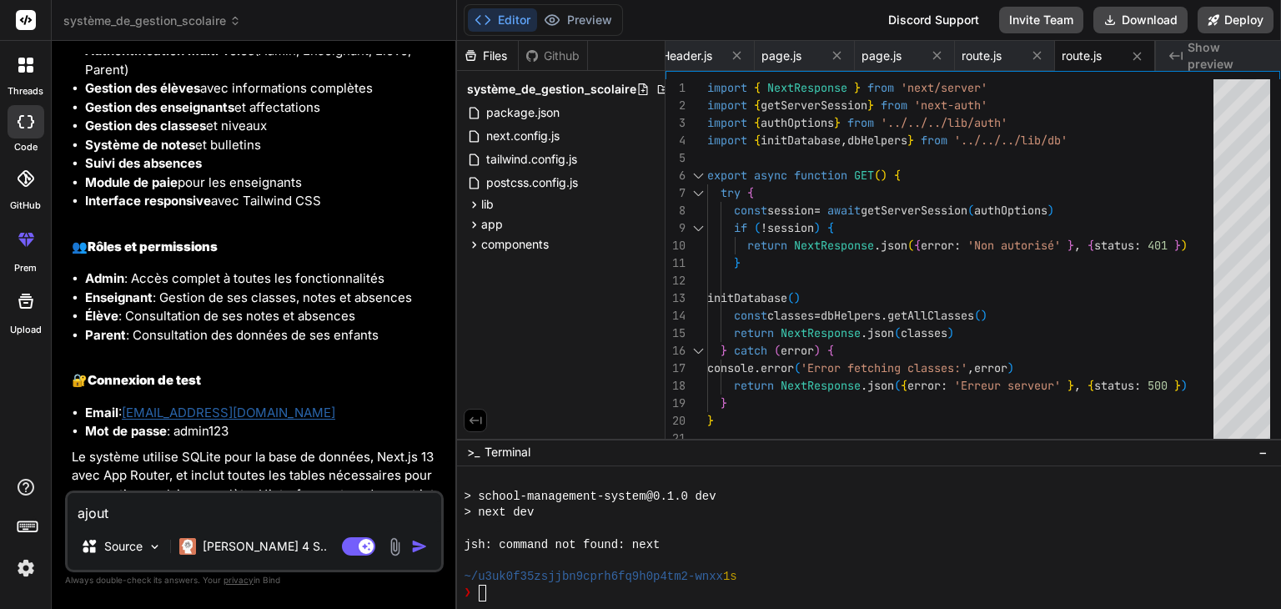
type textarea "ajout"
type textarea "x"
type textarea "ajout u"
type textarea "x"
type textarea "ajout un"
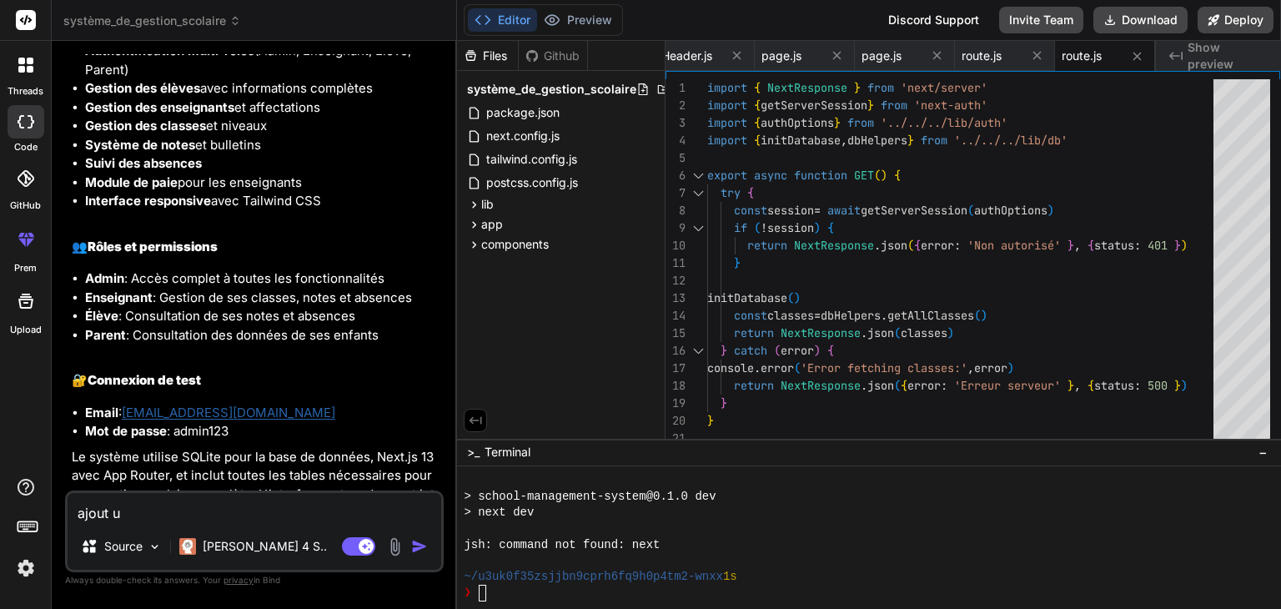
type textarea "x"
type textarea "ajout une"
type textarea "x"
type textarea "ajout une"
type textarea "x"
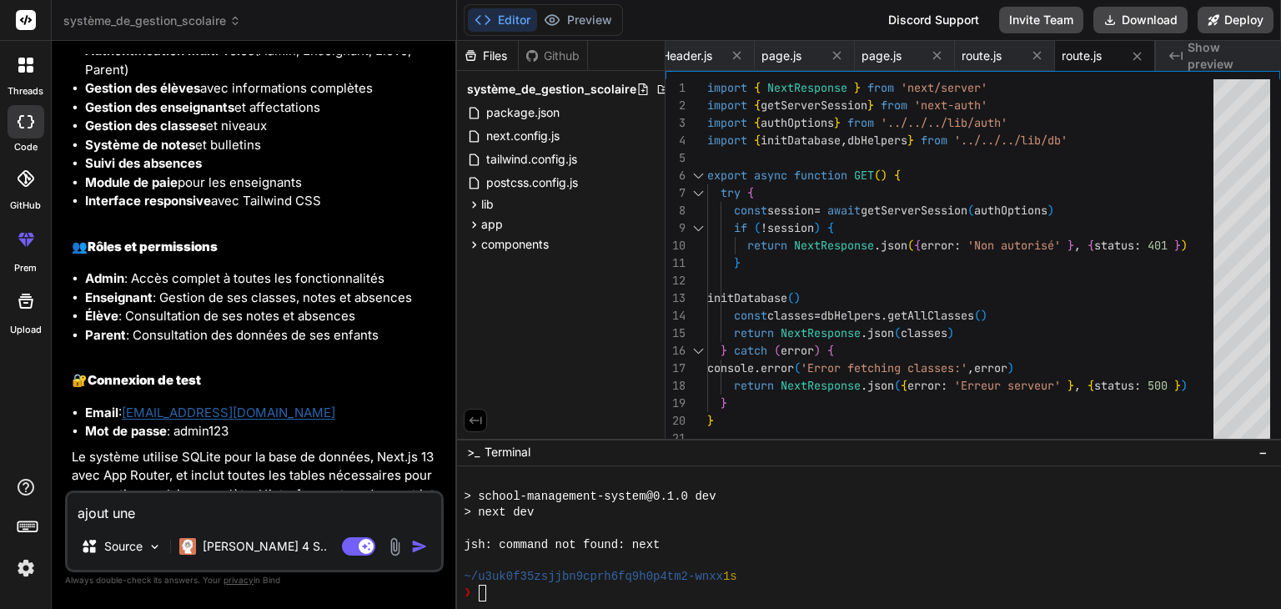
type textarea "ajout une t"
type textarea "x"
type textarea "ajout une ta"
type textarea "x"
type textarea "ajout une tab"
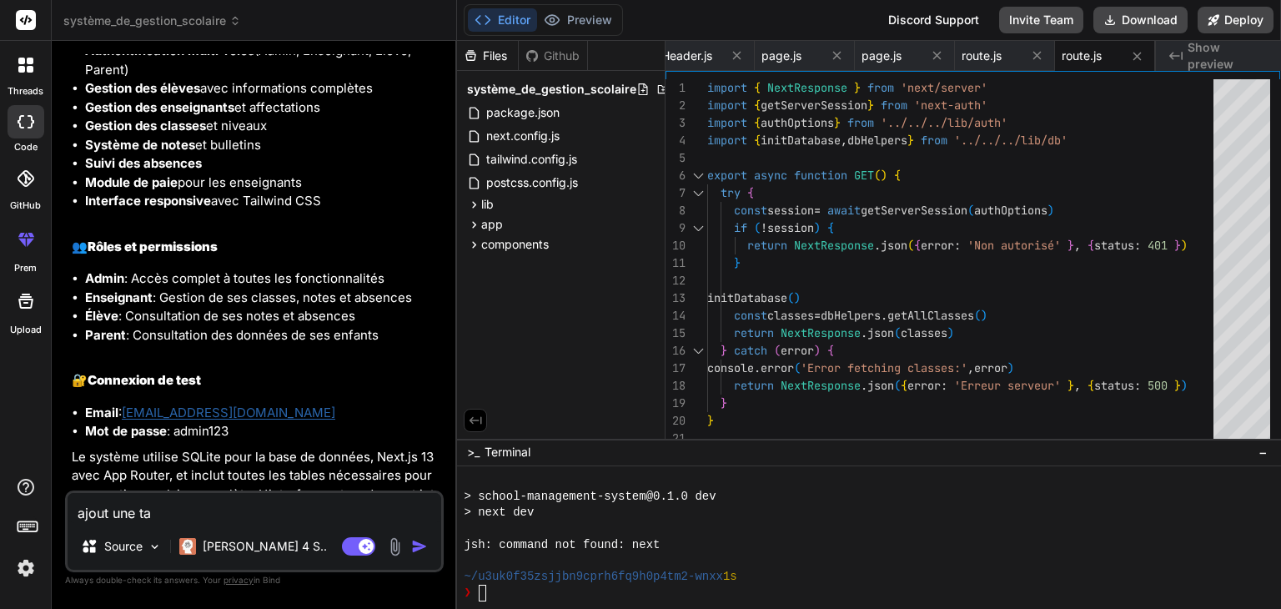
type textarea "x"
type textarea "ajout une tabl"
type textarea "x"
type textarea "ajout une table"
type textarea "x"
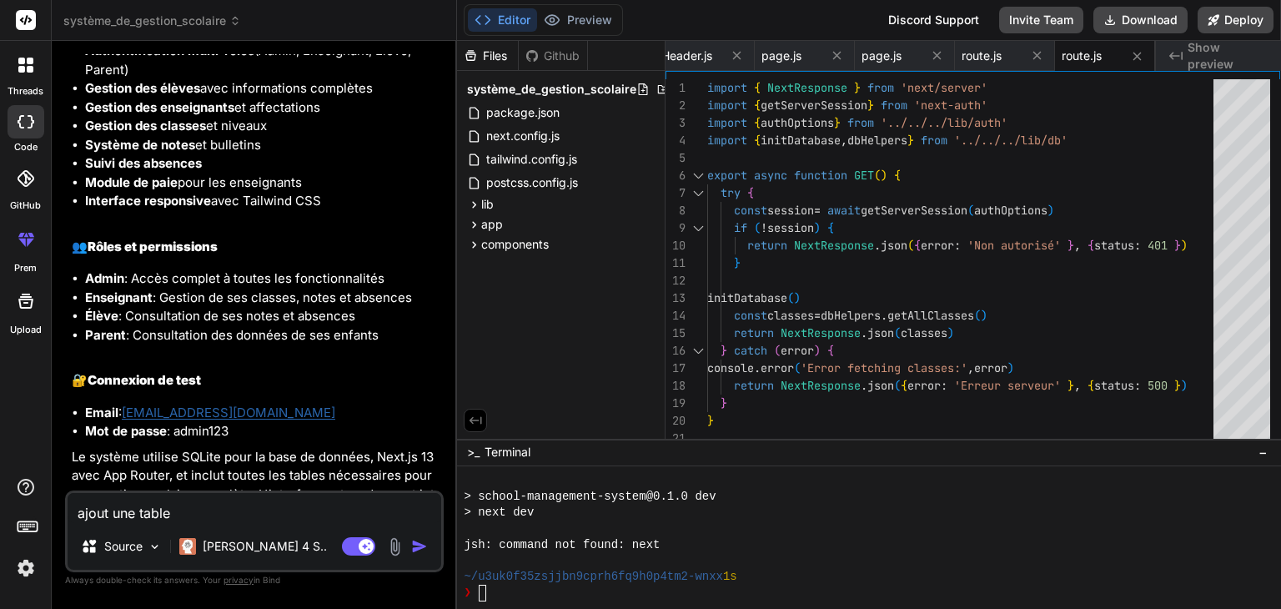
type textarea "ajout une table"
type textarea "x"
type textarea "ajout une table p"
type textarea "x"
type textarea "ajout une table pe"
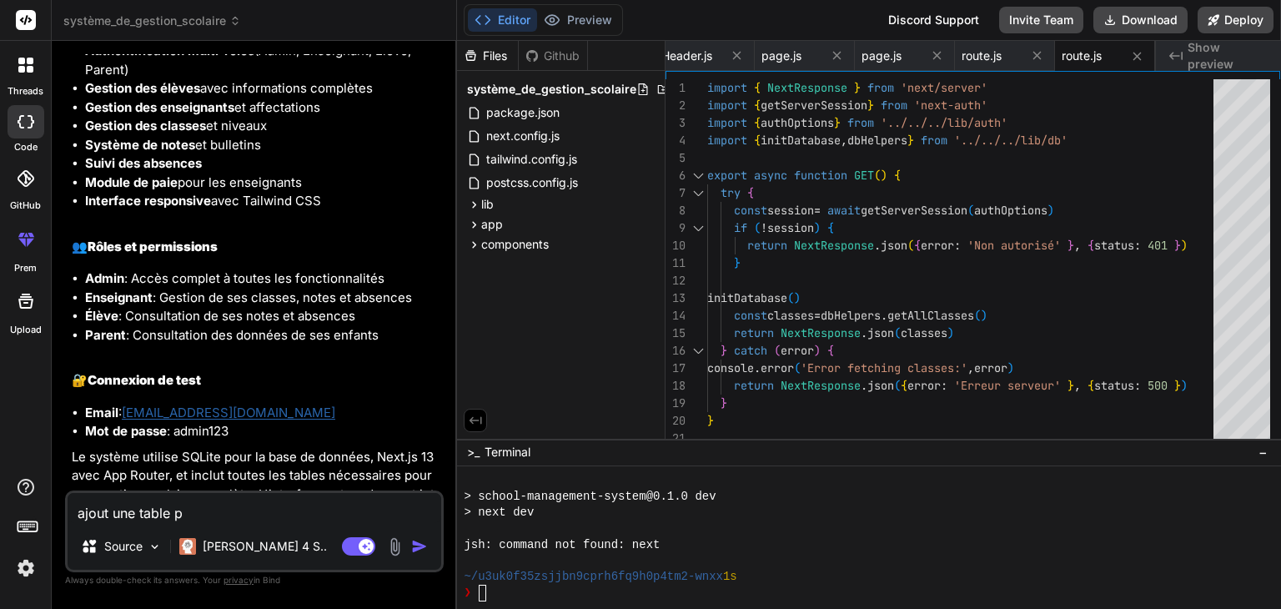
type textarea "x"
type textarea "ajout une table per"
type textarea "x"
type textarea "ajout une table perm"
type textarea "x"
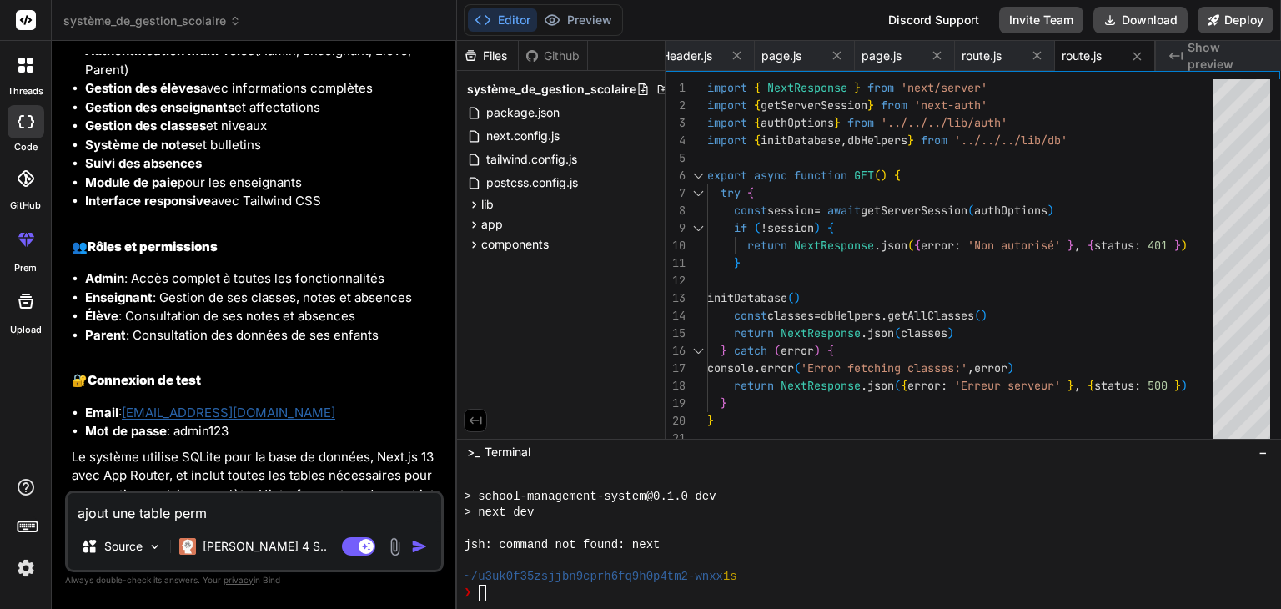
type textarea "ajout une table permi"
type textarea "x"
type textarea "ajout une table perm"
type textarea "x"
type textarea "ajout une table per"
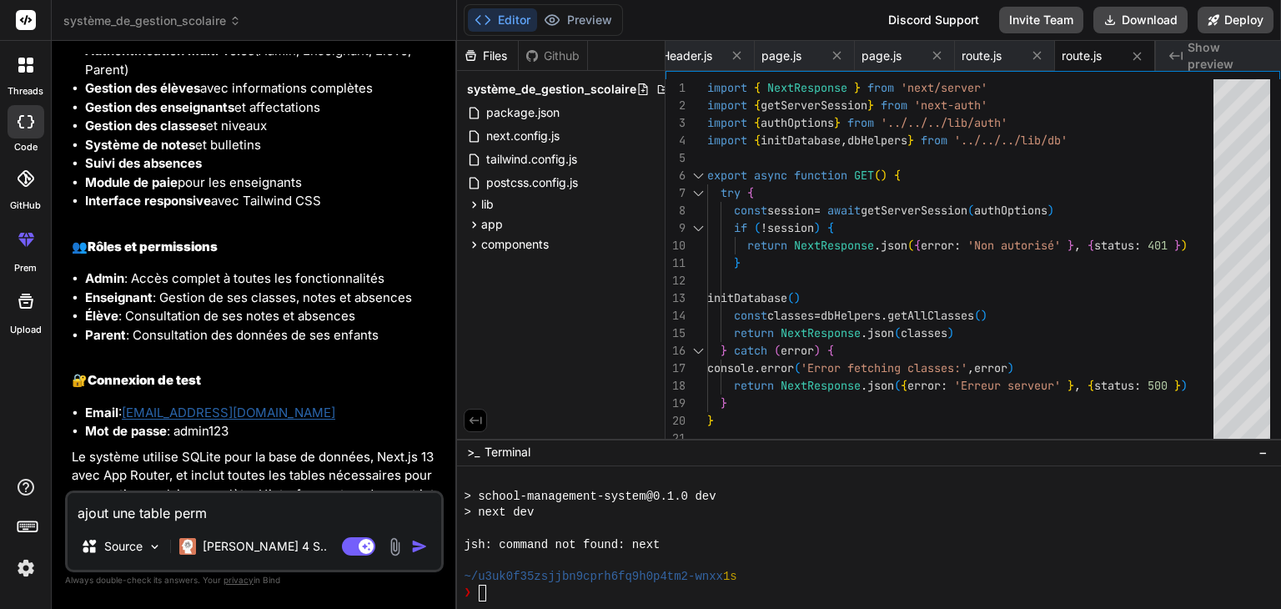
type textarea "x"
type textarea "ajout une table pe"
type textarea "x"
type textarea "ajout une table p"
type textarea "x"
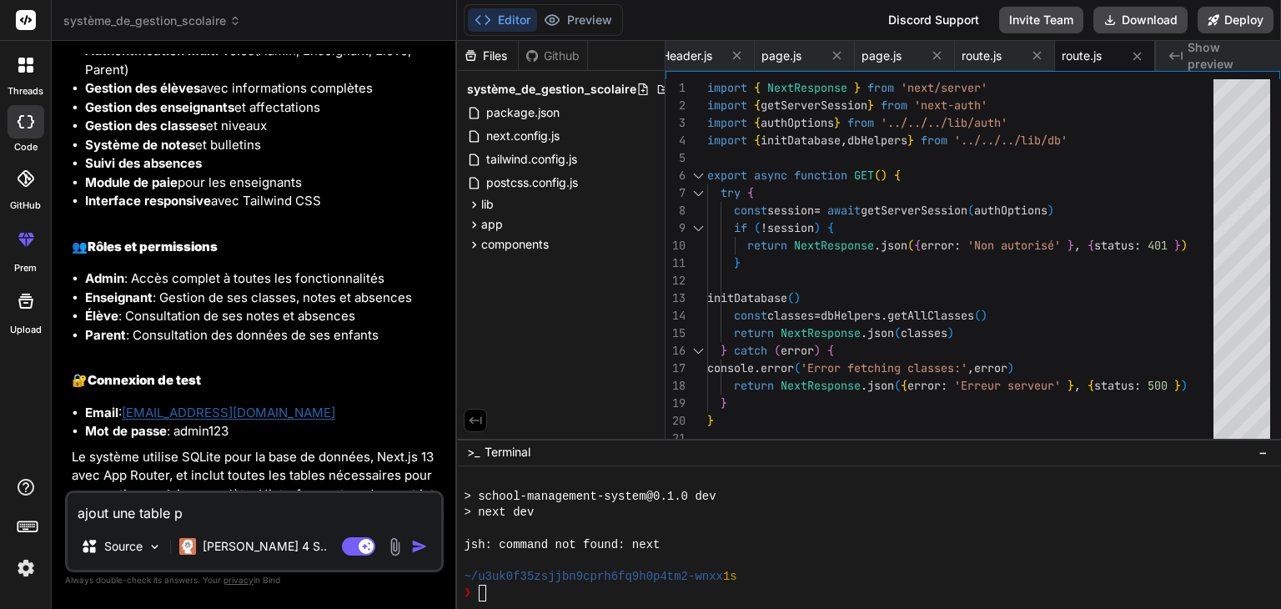
type textarea "ajout une table"
type textarea "x"
type textarea "ajout une table c"
type textarea "x"
type textarea "ajout une table co"
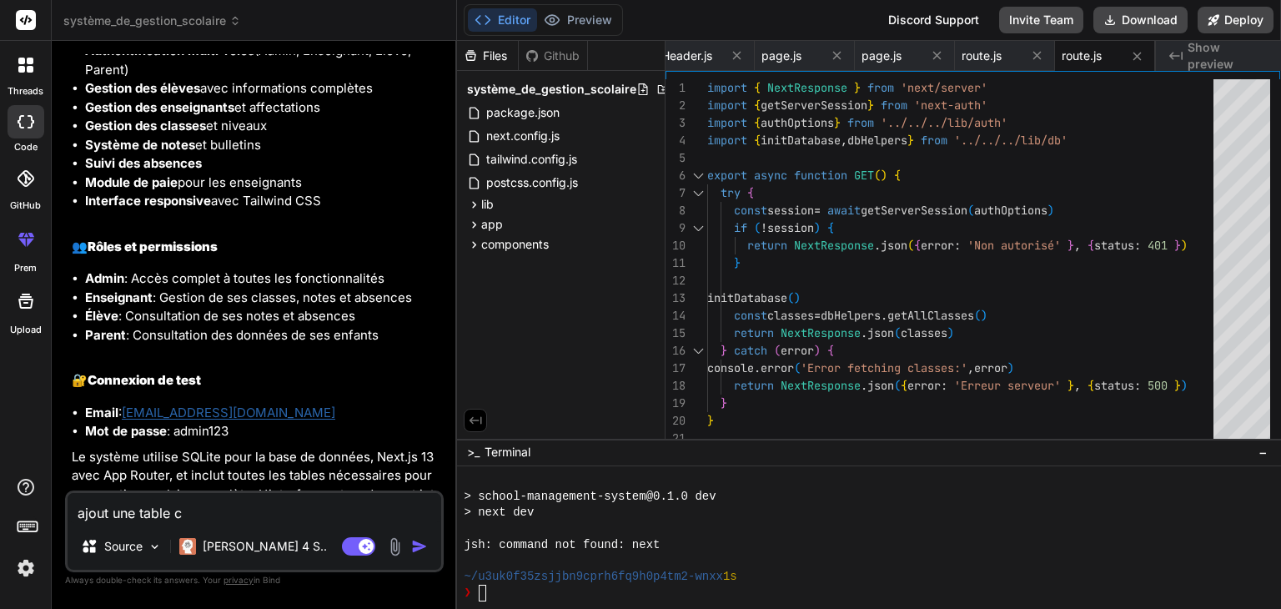
type textarea "x"
type textarea "ajout une table con"
type textarea "x"
type textarea "ajout une table cong"
type textarea "x"
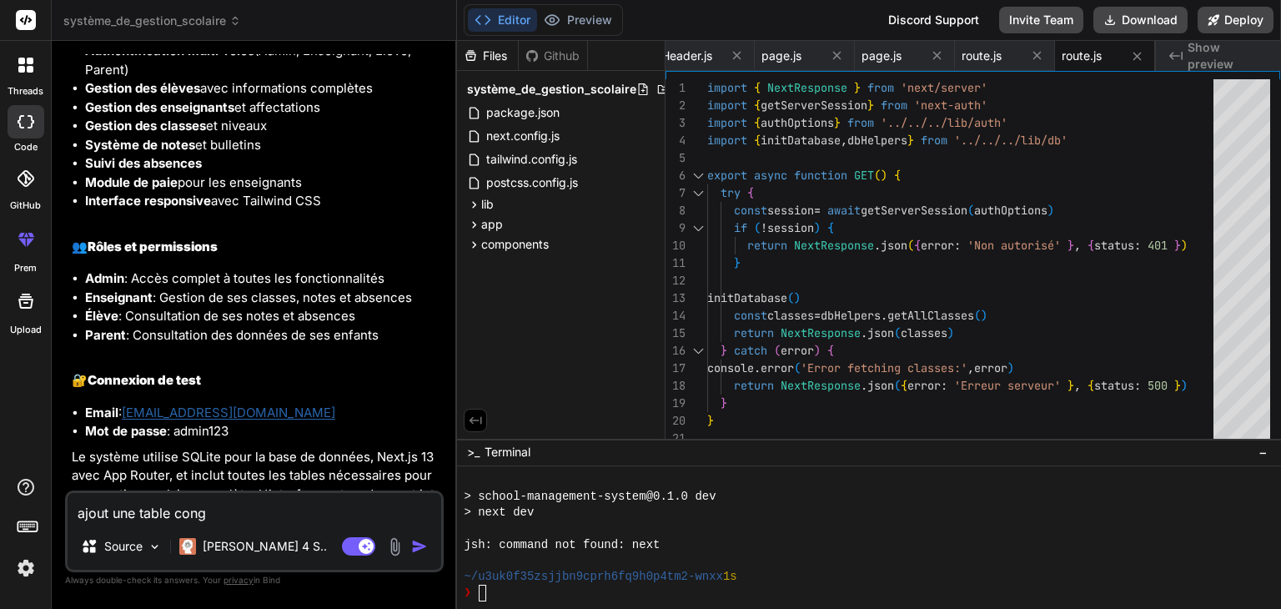
type textarea "ajout une table congé"
type textarea "x"
type textarea "ajout une table congé"
type textarea "x"
type textarea "ajout une table congé p"
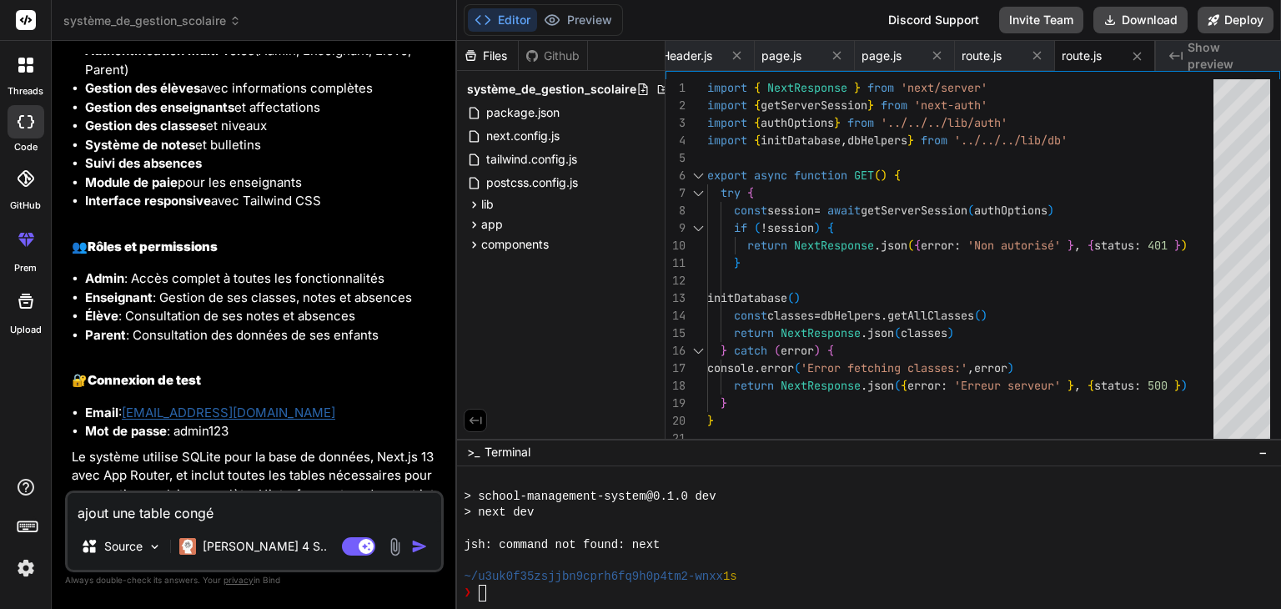
type textarea "x"
type textarea "ajout une table congé po"
type textarea "x"
type textarea "ajout une table congé pou"
type textarea "x"
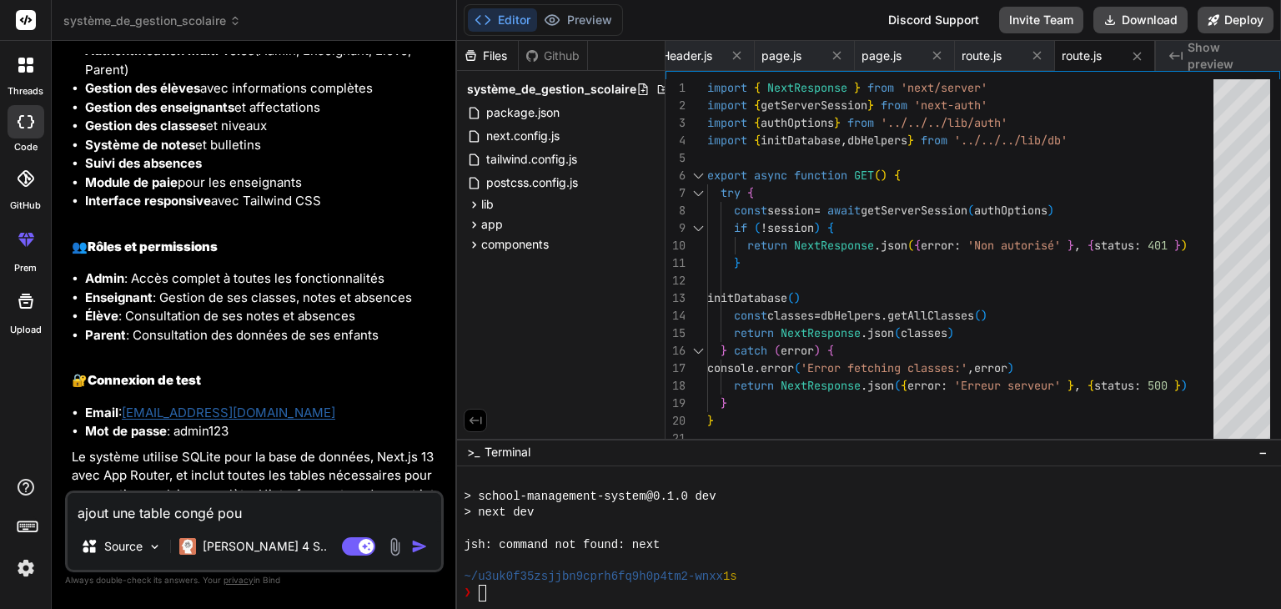
type textarea "ajout une table congé pour"
type textarea "x"
type textarea "ajout une table congé pour"
type textarea "x"
type textarea "ajout une table congé pour l"
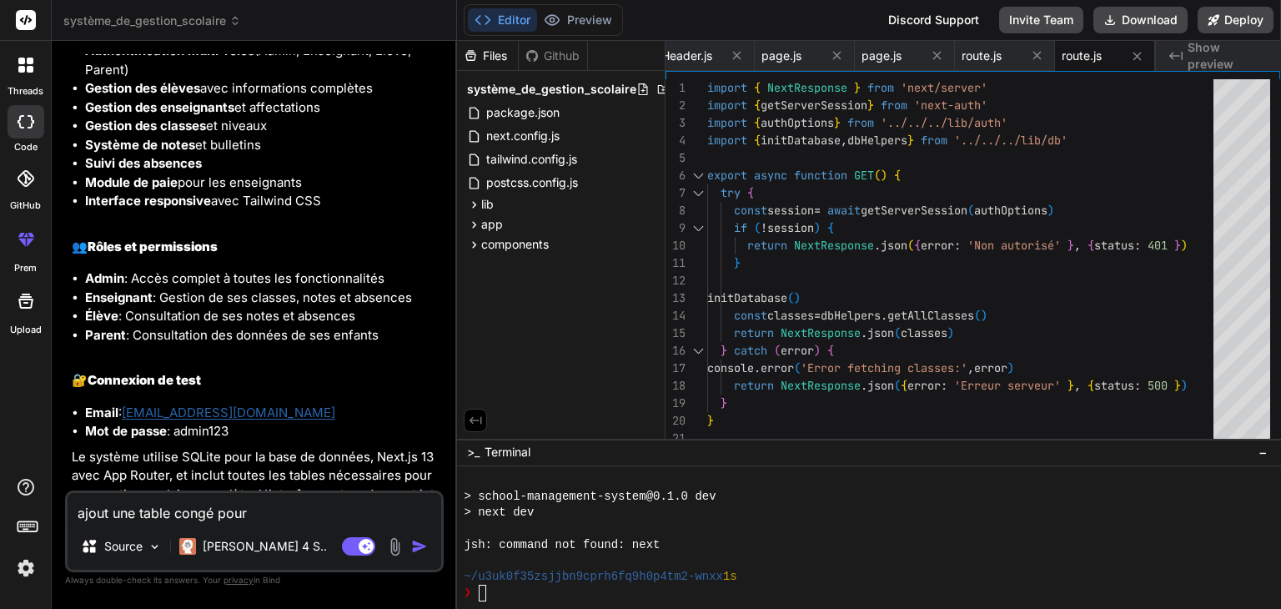
type textarea "x"
type textarea "ajout une table congé pour le"
type textarea "x"
type textarea "ajout une table congé pour le"
type textarea "x"
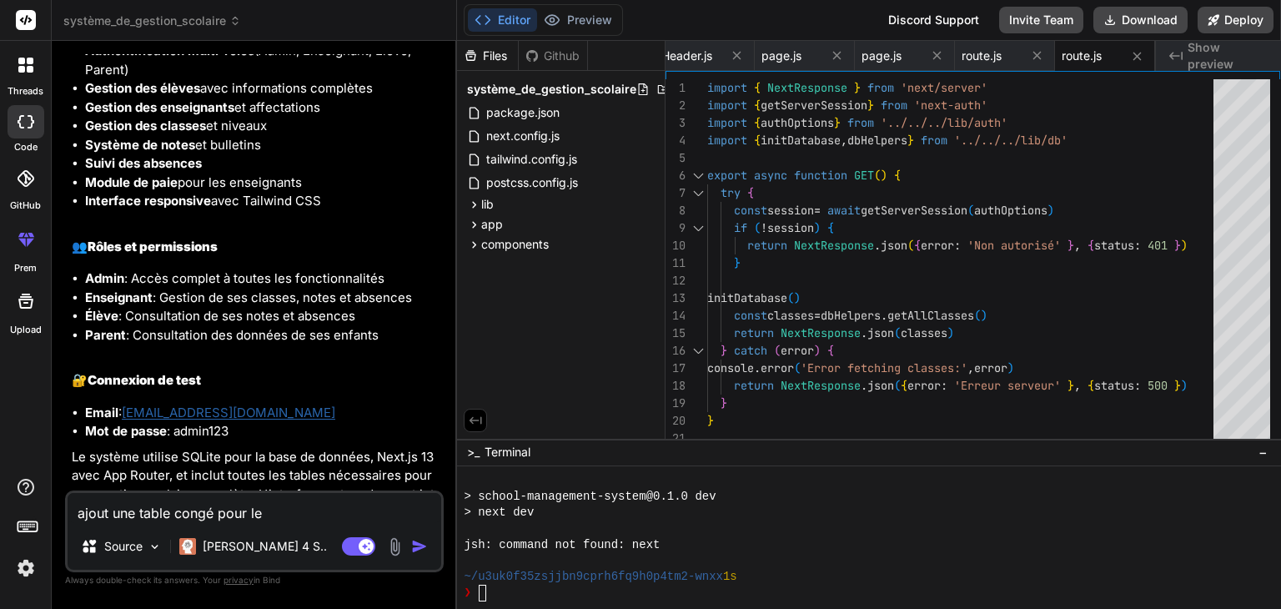
type textarea "ajout une table congé pour le"
type textarea "x"
type textarea "ajout une table congé pour les"
type textarea "x"
type textarea "ajout une table congé pour les"
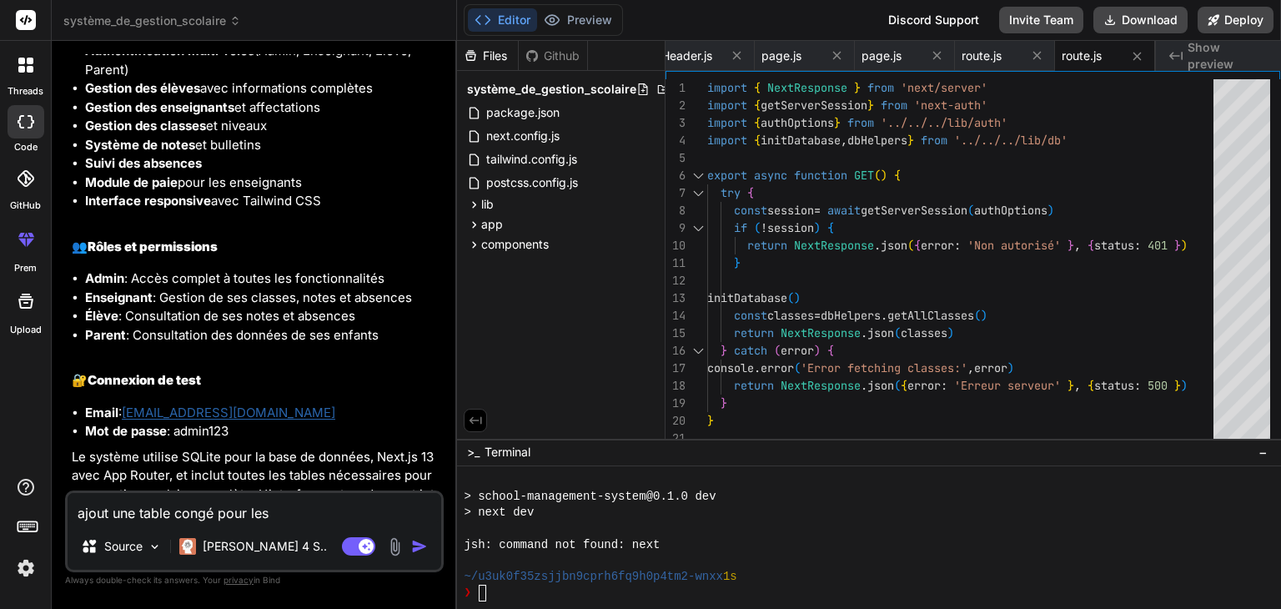
type textarea "x"
type textarea "ajout une table congé pour les e"
type textarea "x"
type textarea "ajout une table congé pour les en"
type textarea "x"
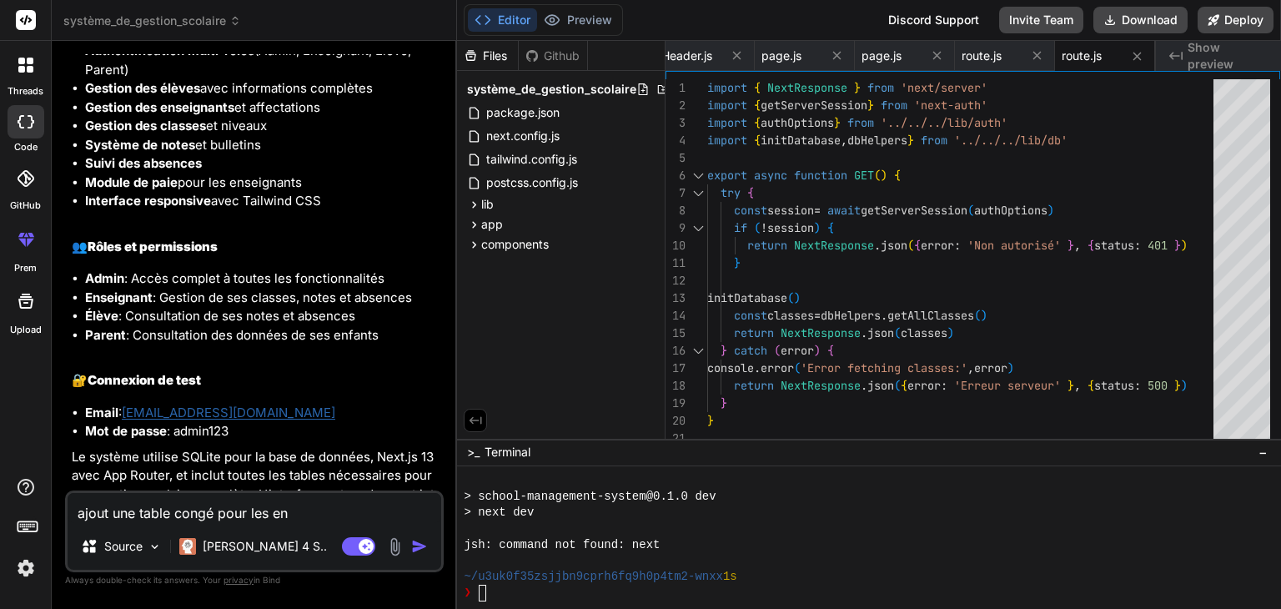
type textarea "ajout une table congé pour les ens"
type textarea "x"
type textarea "ajout une table congé pour les ense"
type textarea "x"
type textarea "ajout une table congé pour les ensei"
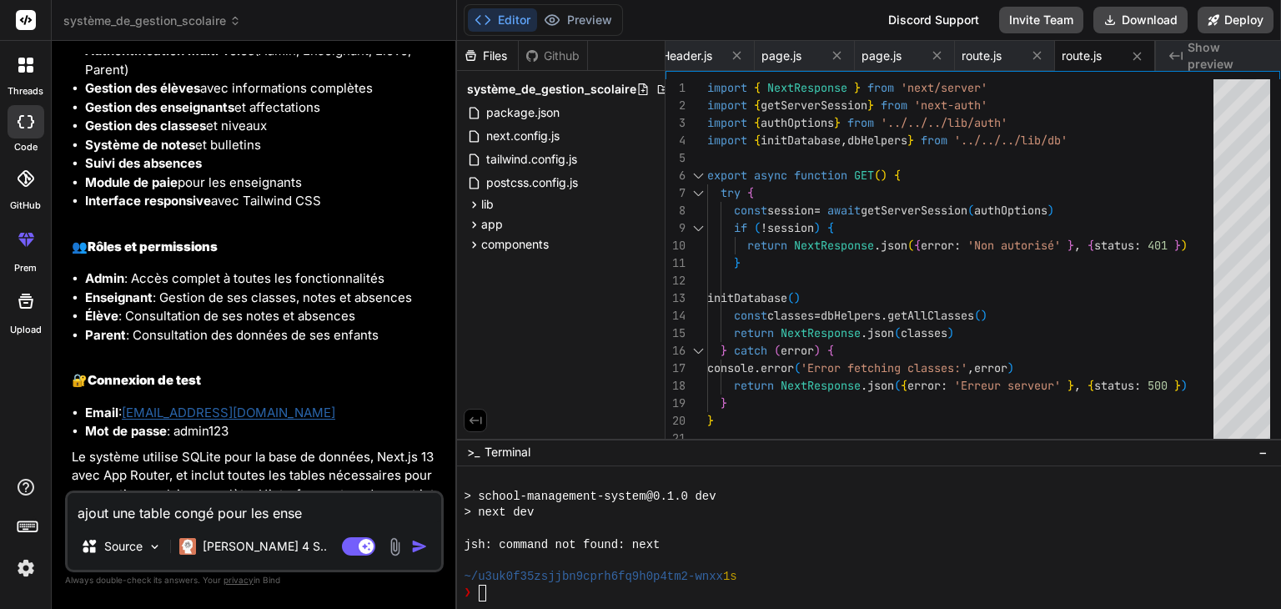
type textarea "x"
type textarea "ajout une table congé pour les enseig"
type textarea "x"
type textarea "ajout une table congé pour les enseign"
type textarea "x"
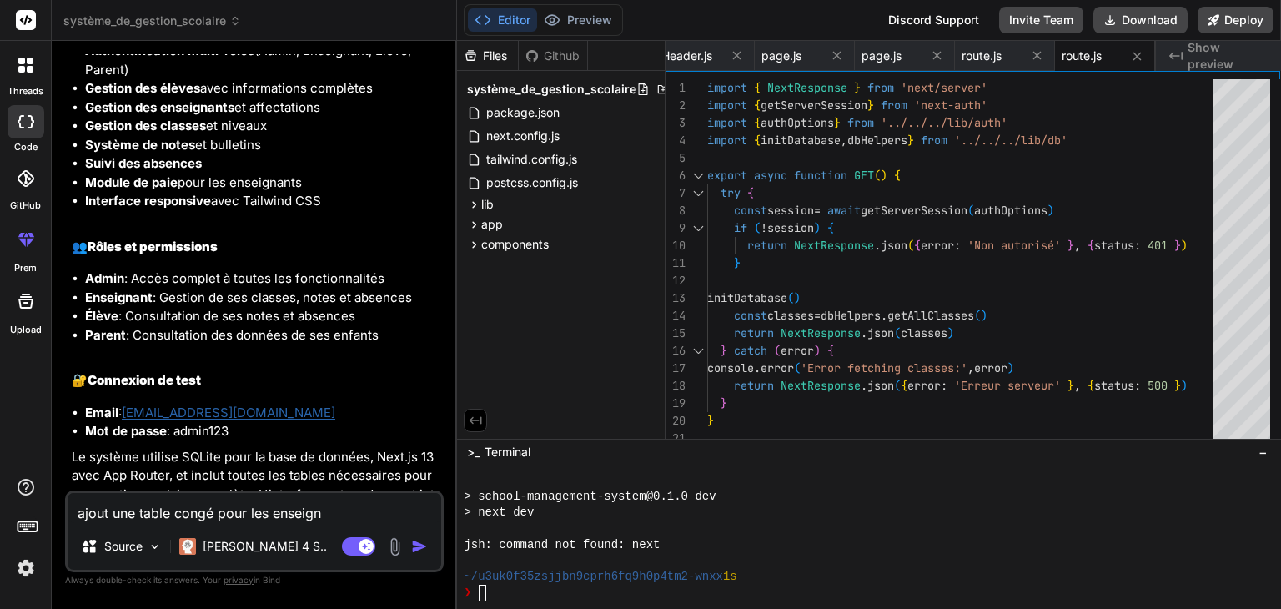
type textarea "ajout une table congé pour les enseigna"
type textarea "x"
type textarea "ajout une table congé pour les enseignan"
type textarea "x"
type textarea "ajout une table congé pour les enseignant"
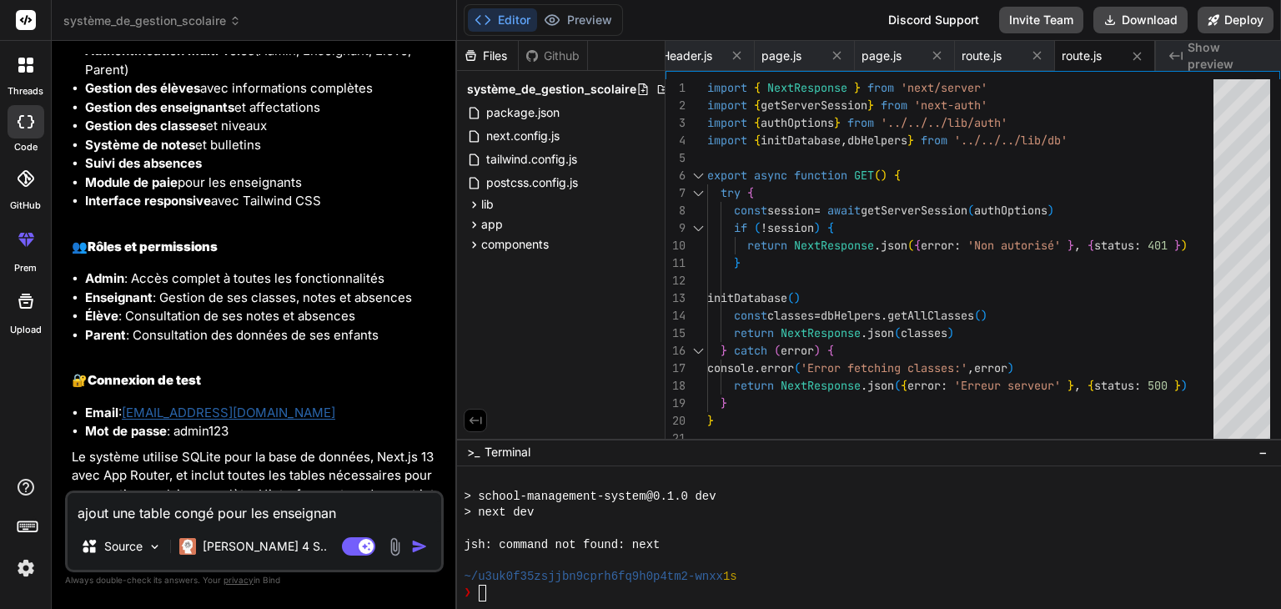
type textarea "x"
type textarea "ajout une table congé pour les enseignants"
type textarea "x"
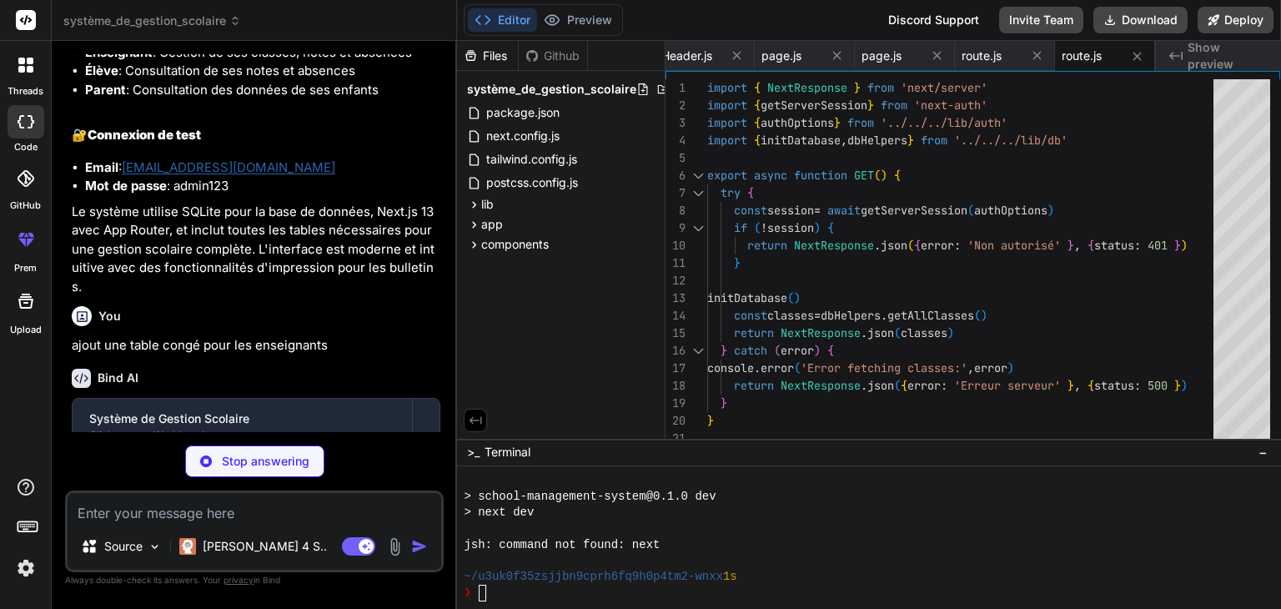
scroll to position [2623, 0]
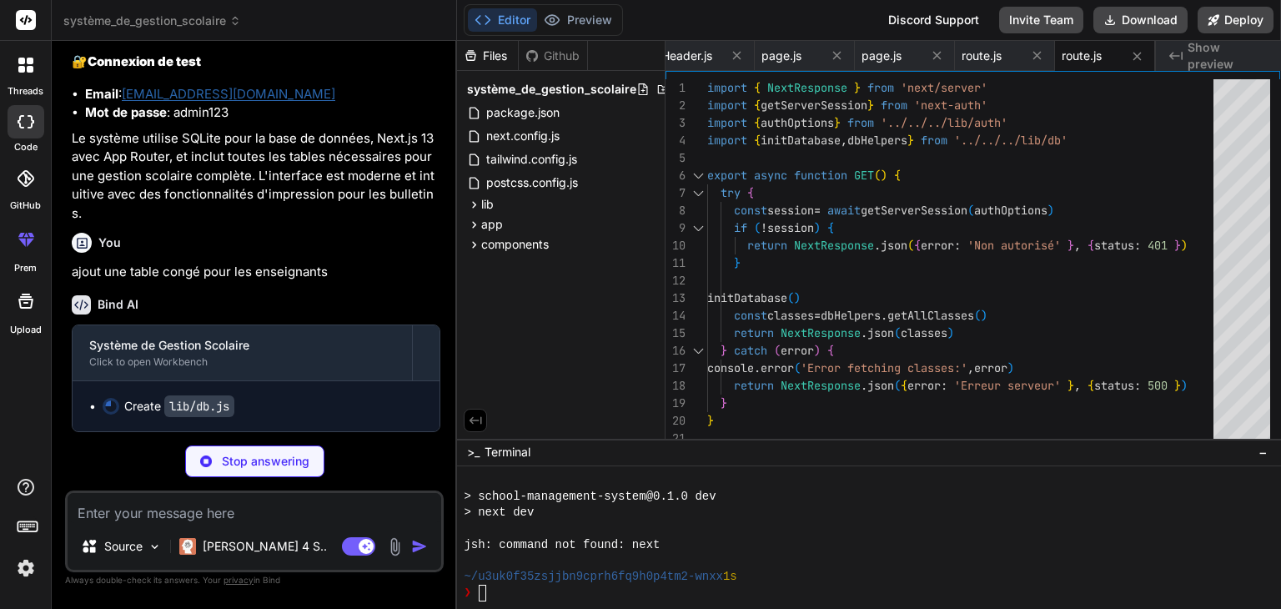
type textarea "x"
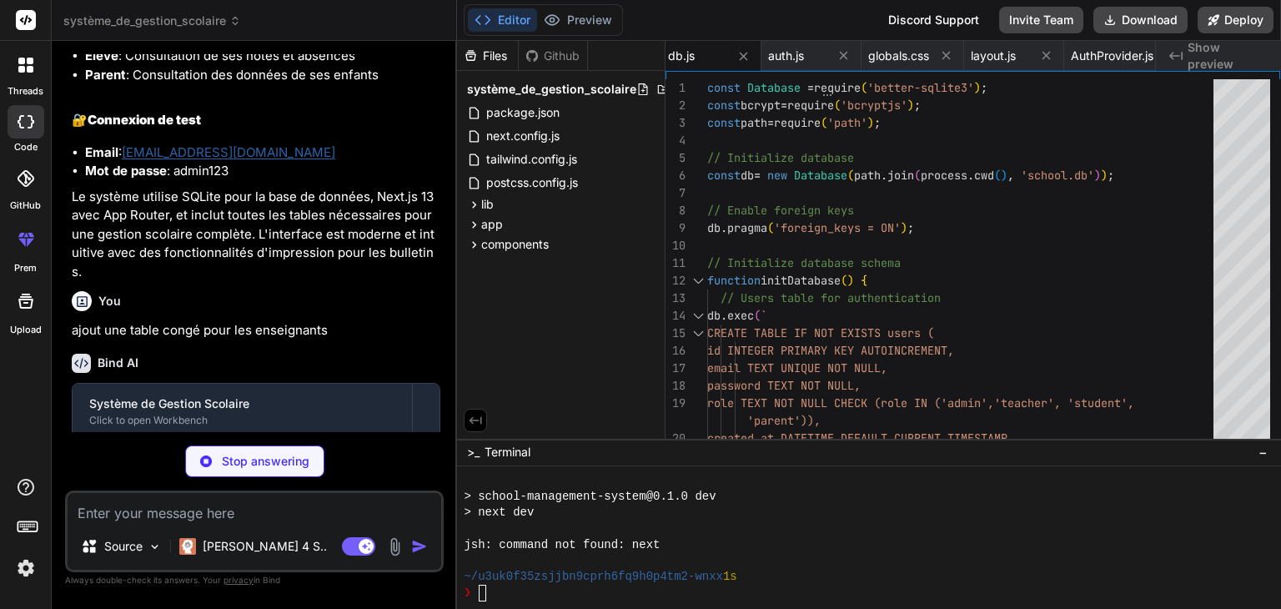
scroll to position [2648, 0]
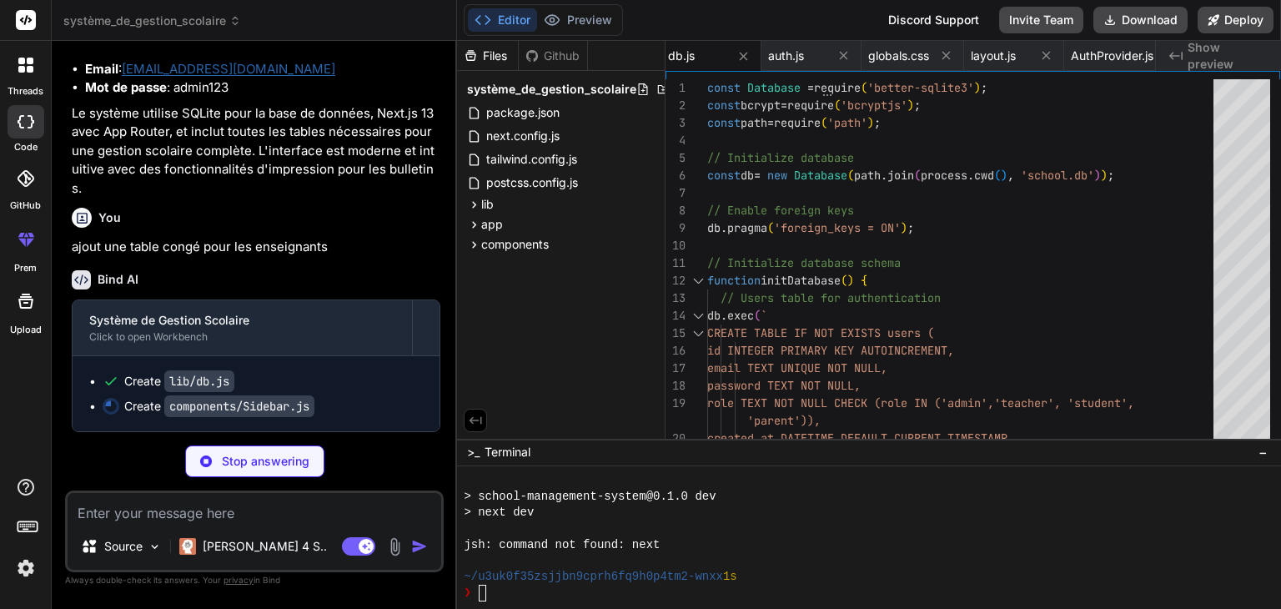
type textarea "x"
type textarea "> <LogOut className="h-5 w-5" /> <span className="font-medium">Déconnexion</spa…"
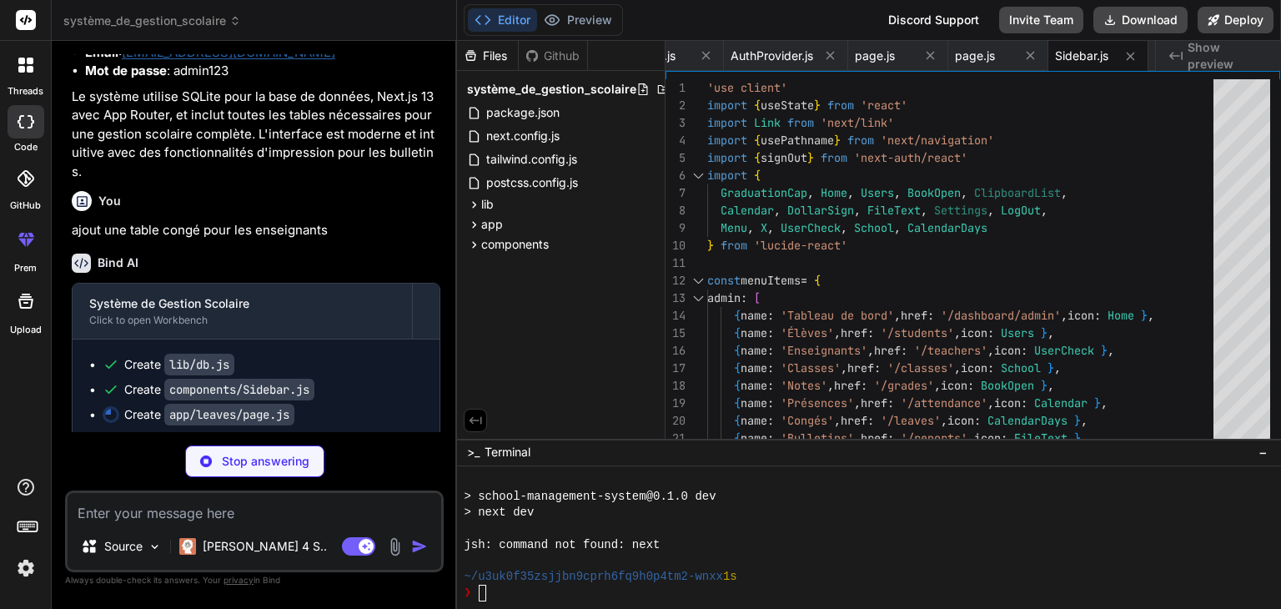
scroll to position [2673, 0]
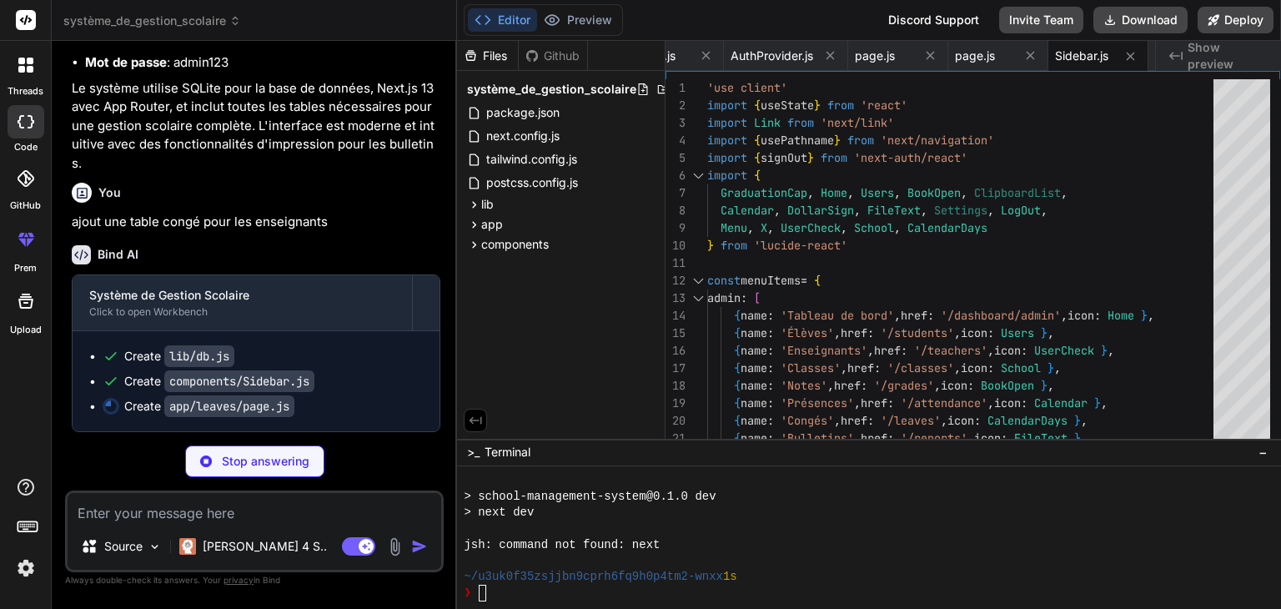
type textarea "x"
type textarea "</div> </div> </div> </div> )} </div> ) }"
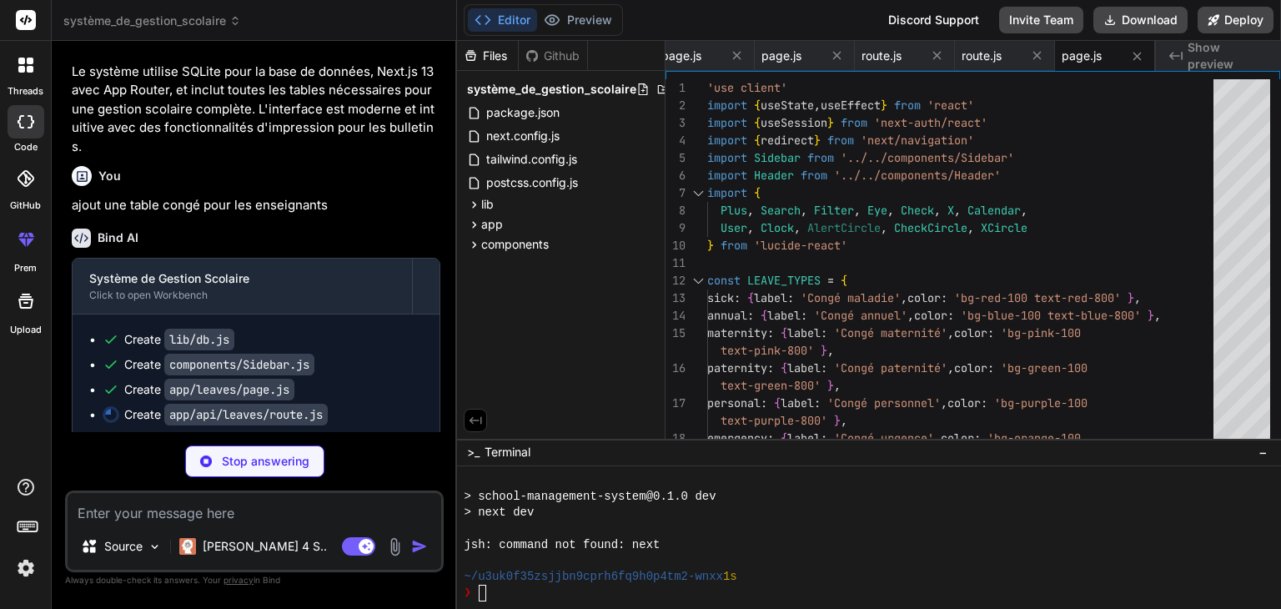
type textarea "x"
type textarea "return NextResponse.json({ error: 'Erreur lors de la création' }, { status: 500…"
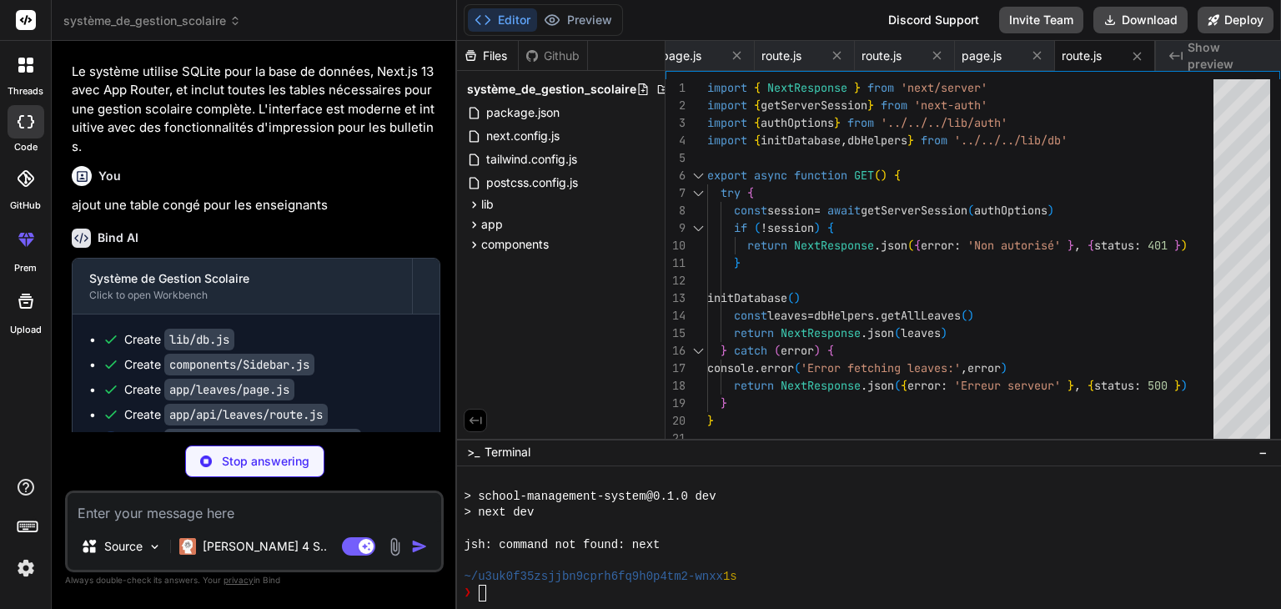
type textarea "x"
type textarea "return NextResponse.json(leave) } catch (error) { console.error('Error fetching…"
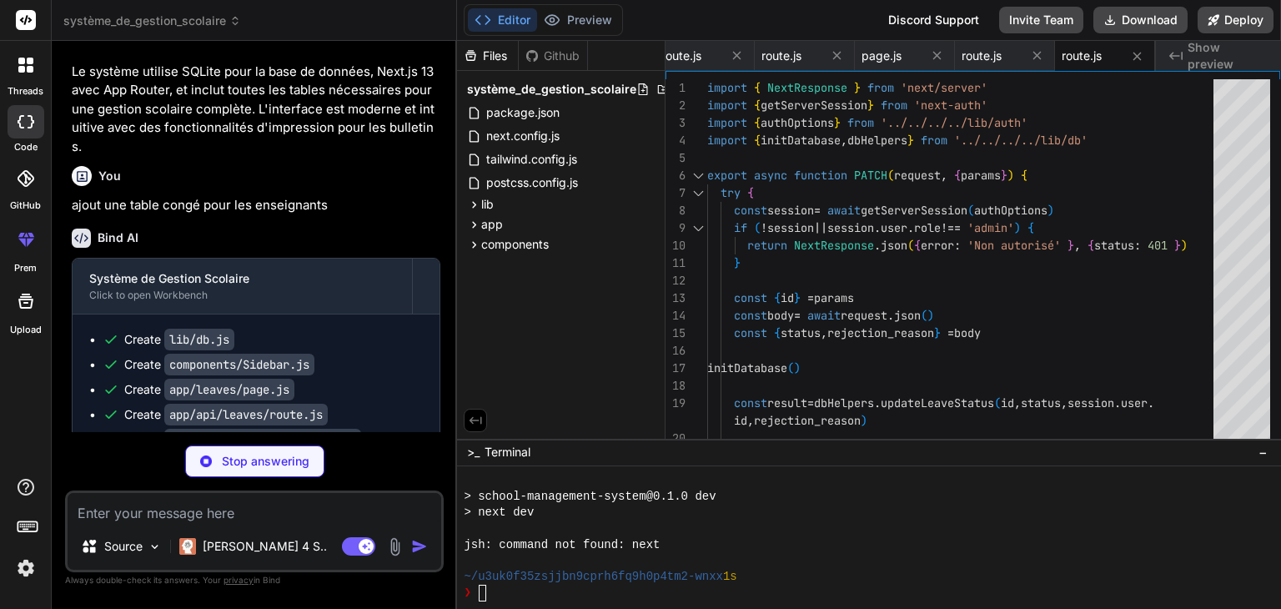
type textarea "x"
type textarea "return NextResponse.json({ error: 'Erreur serveur' }, { status: 500 }) } }"
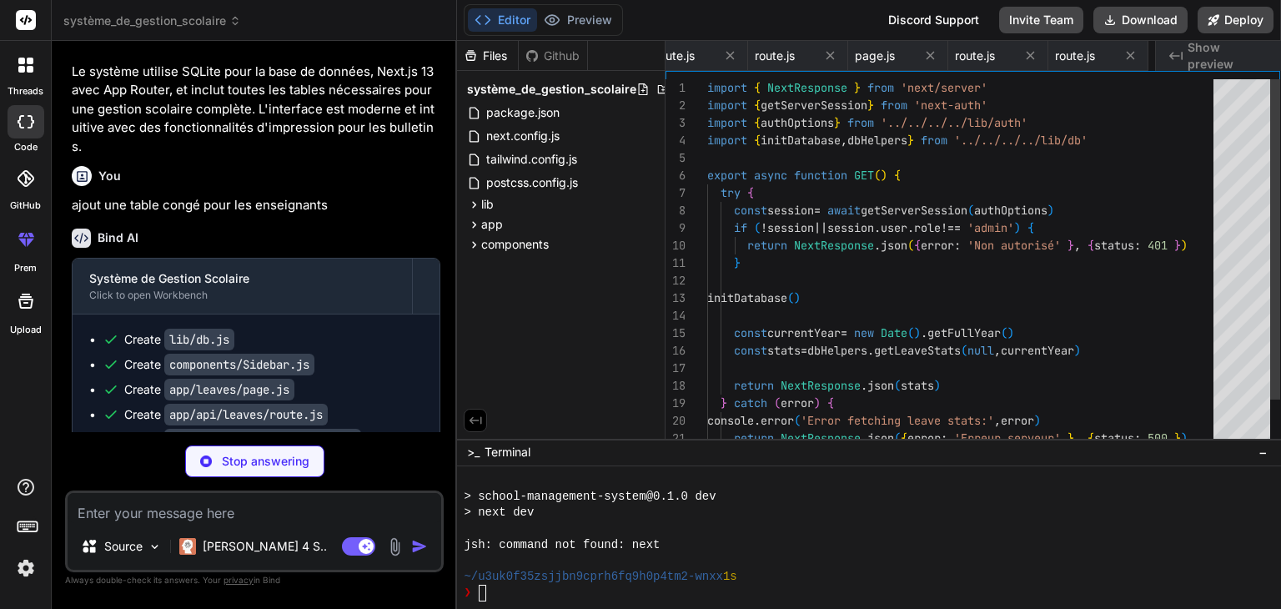
scroll to position [0, 1741]
type textarea "x"
type textarea "const result = dbHelpers.createTeacher(teacherData) return NextResponse.json({ …"
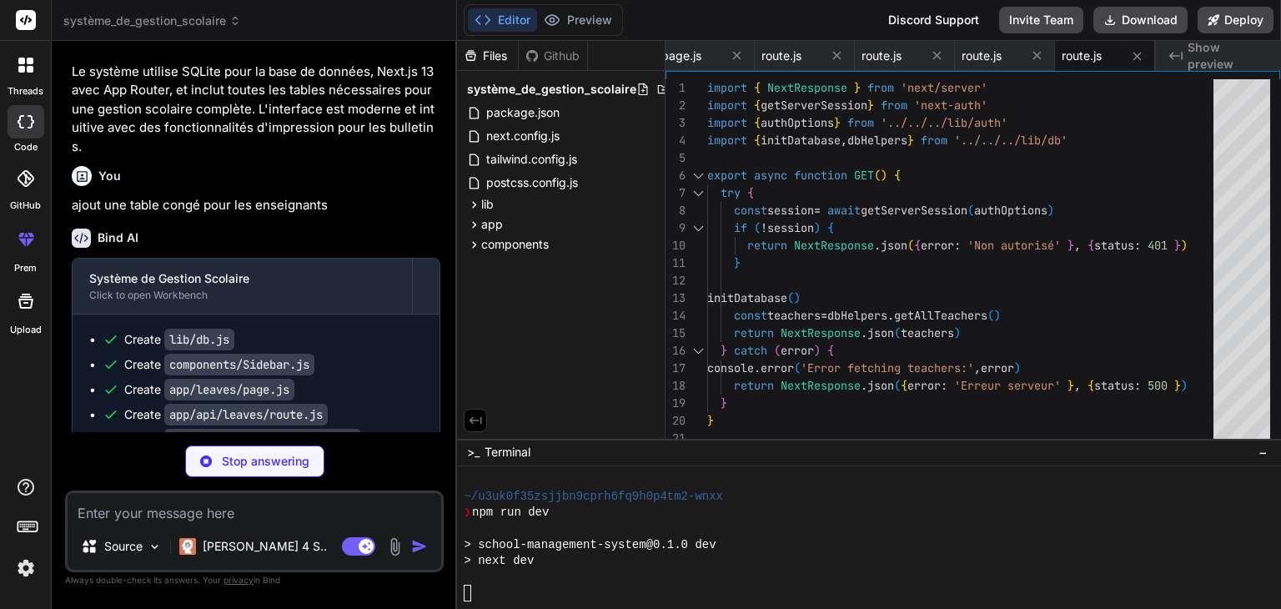
scroll to position [416, 0]
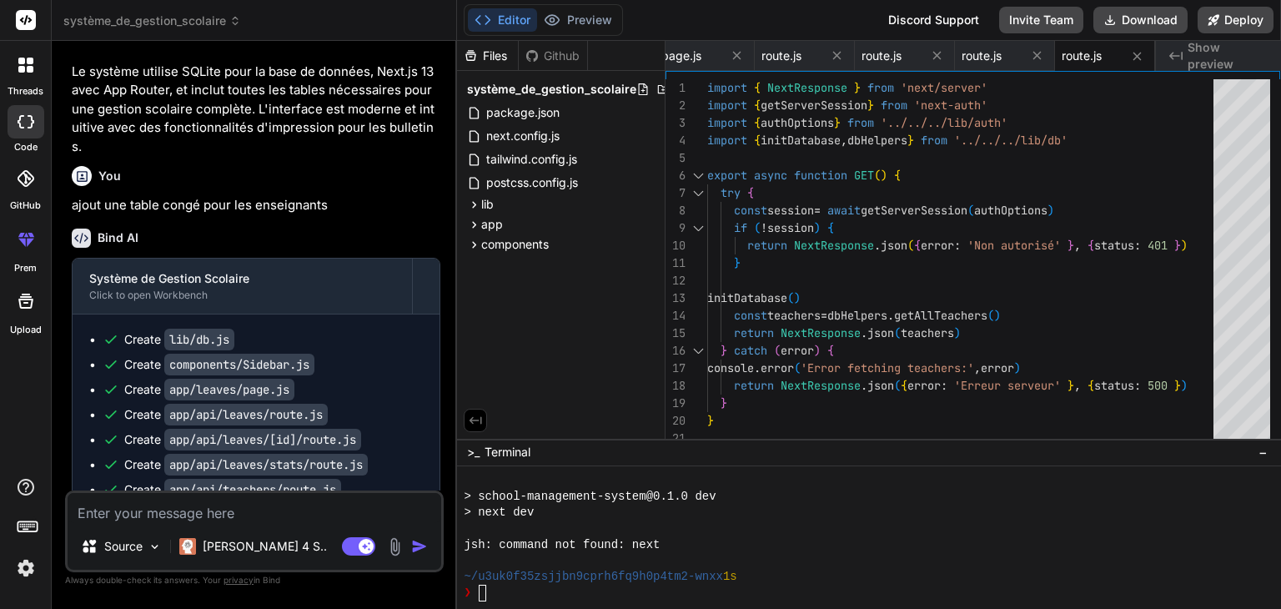
type textarea "x"
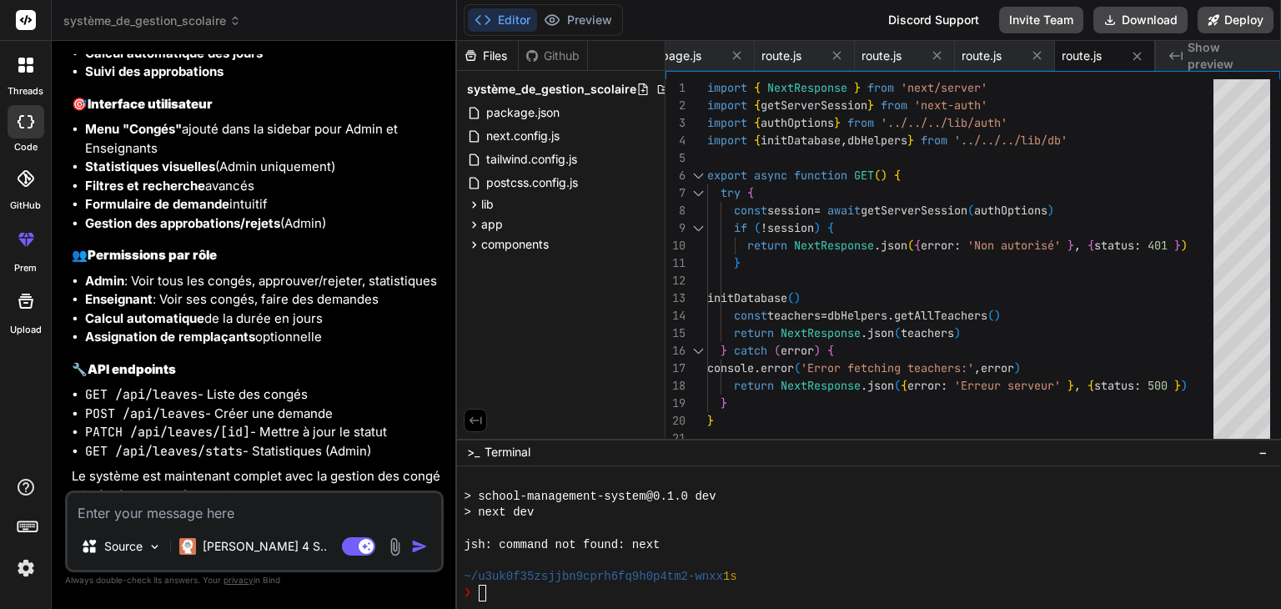
scroll to position [3444, 0]
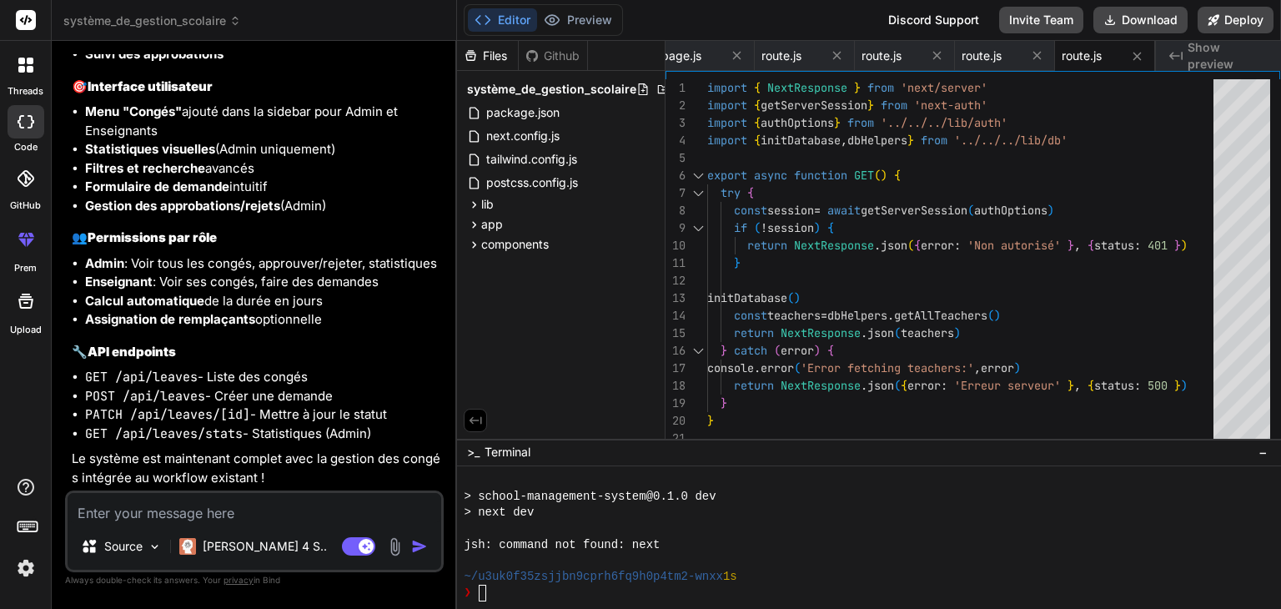
type textarea "l"
type textarea "x"
type textarea "l"
click at [579, 595] on div "❯" at bounding box center [859, 592] width 791 height 16
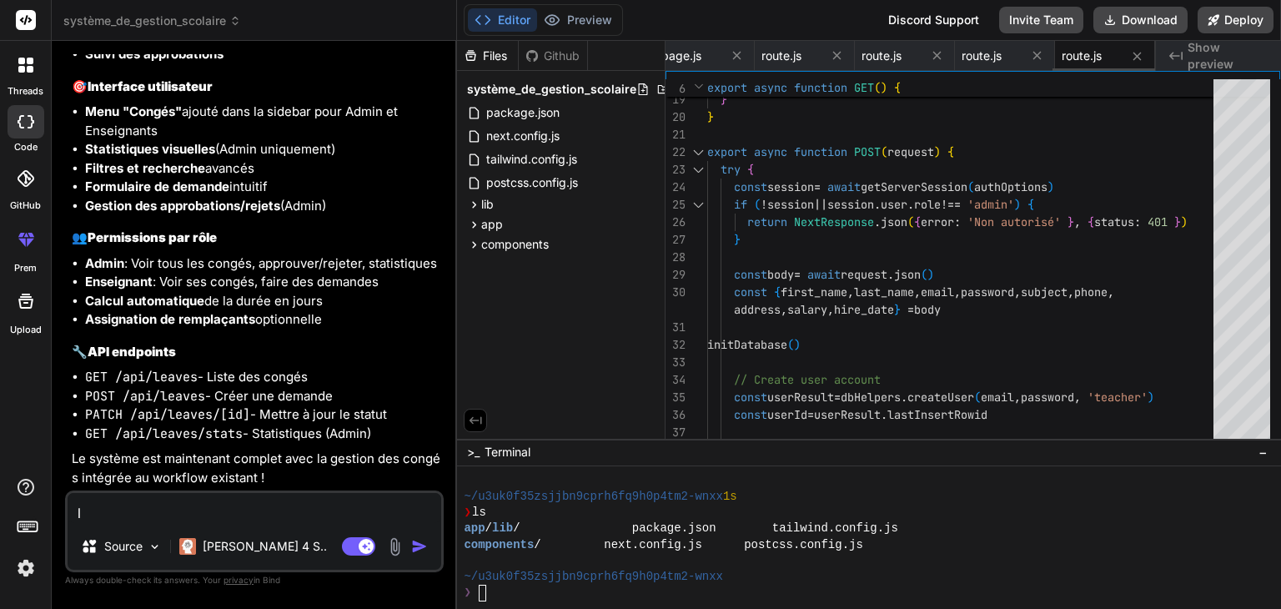
click at [1091, 62] on span "route.js" at bounding box center [1081, 56] width 40 height 17
click at [1093, 59] on span "route.js" at bounding box center [1081, 56] width 40 height 17
click at [995, 60] on span "route.js" at bounding box center [981, 56] width 40 height 17
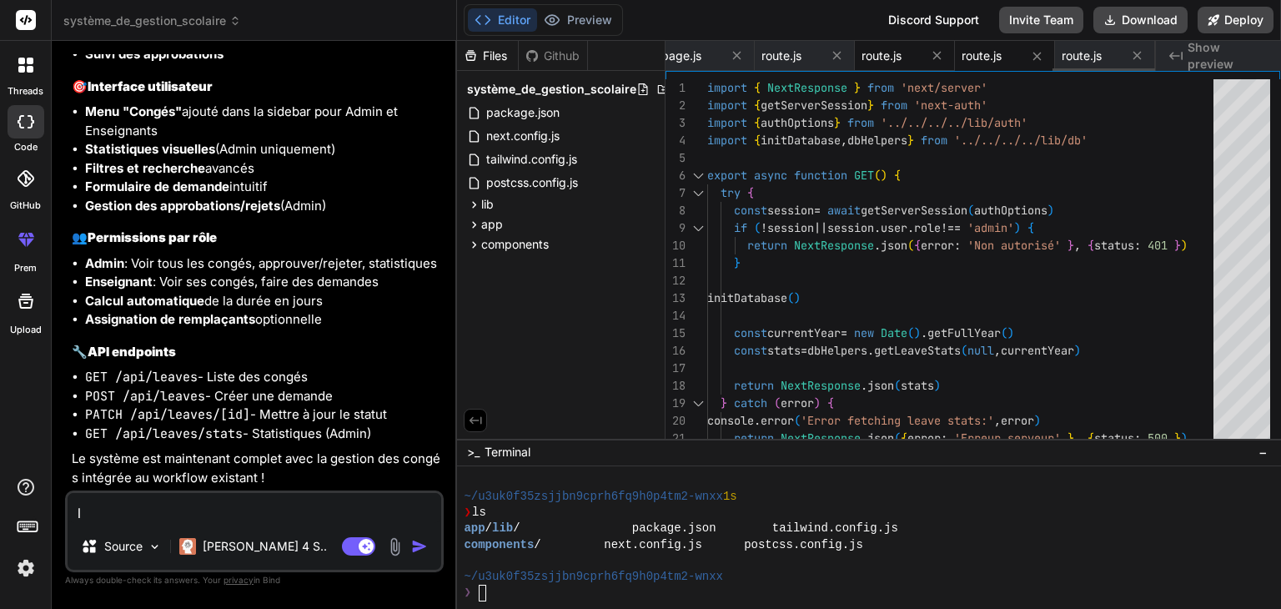
click at [872, 57] on span "route.js" at bounding box center [881, 56] width 40 height 17
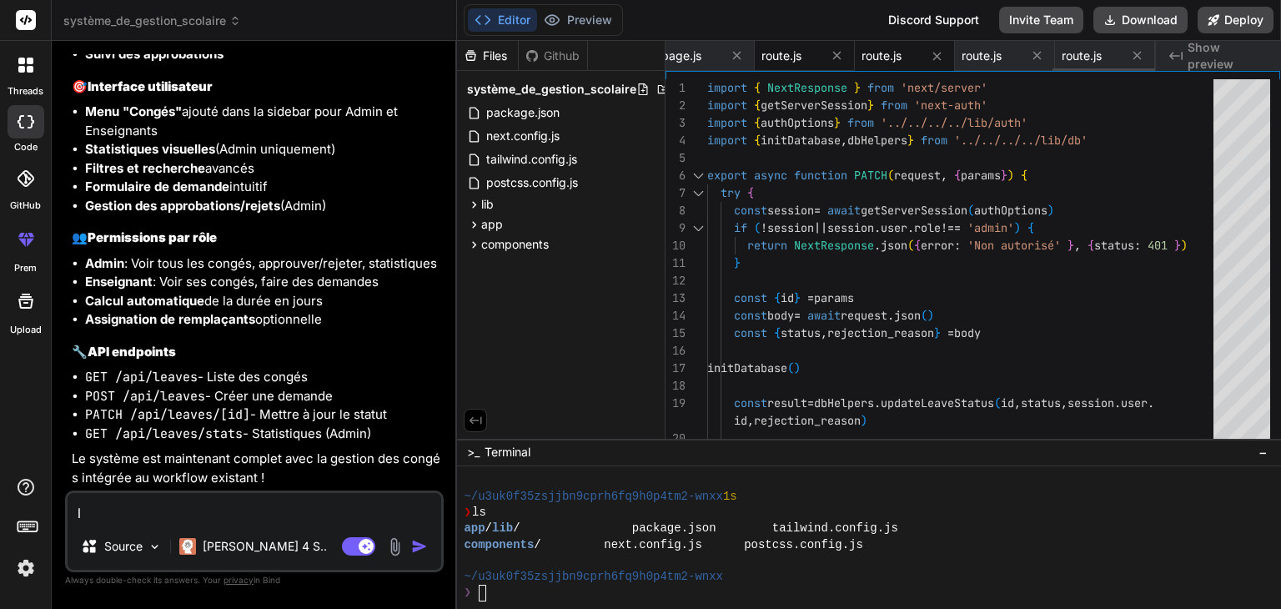
click at [799, 58] on span "route.js" at bounding box center [781, 56] width 40 height 17
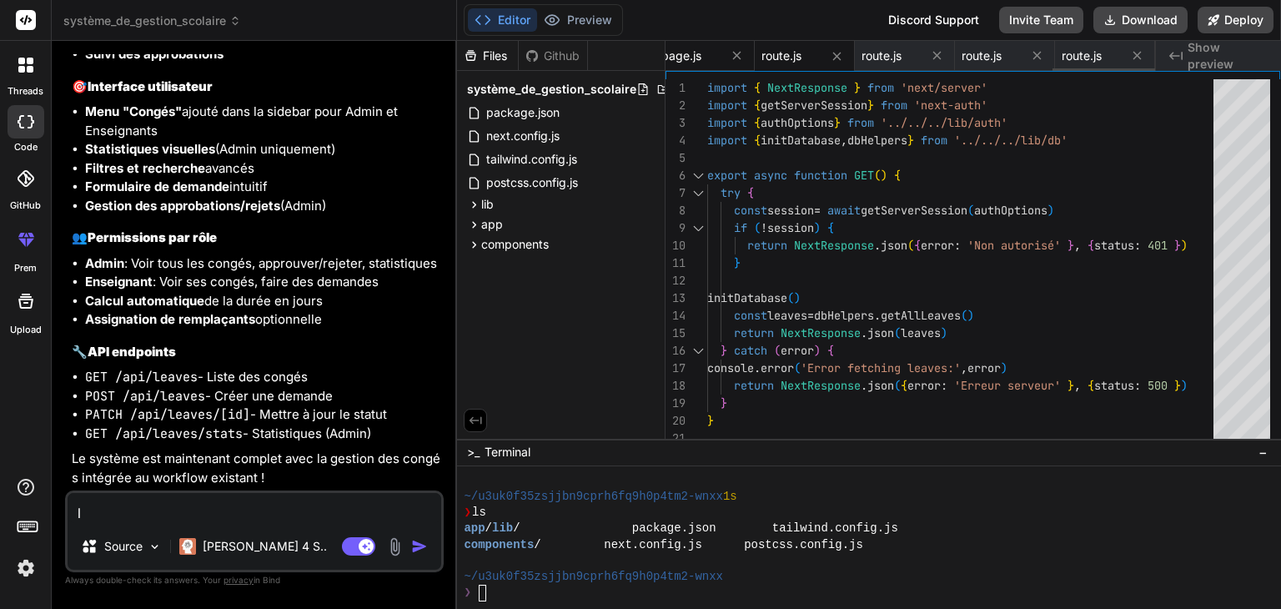
click at [690, 53] on span "page.js" at bounding box center [681, 56] width 40 height 17
type textarea "</div> </div> </div> </div> )} </div> ) }"
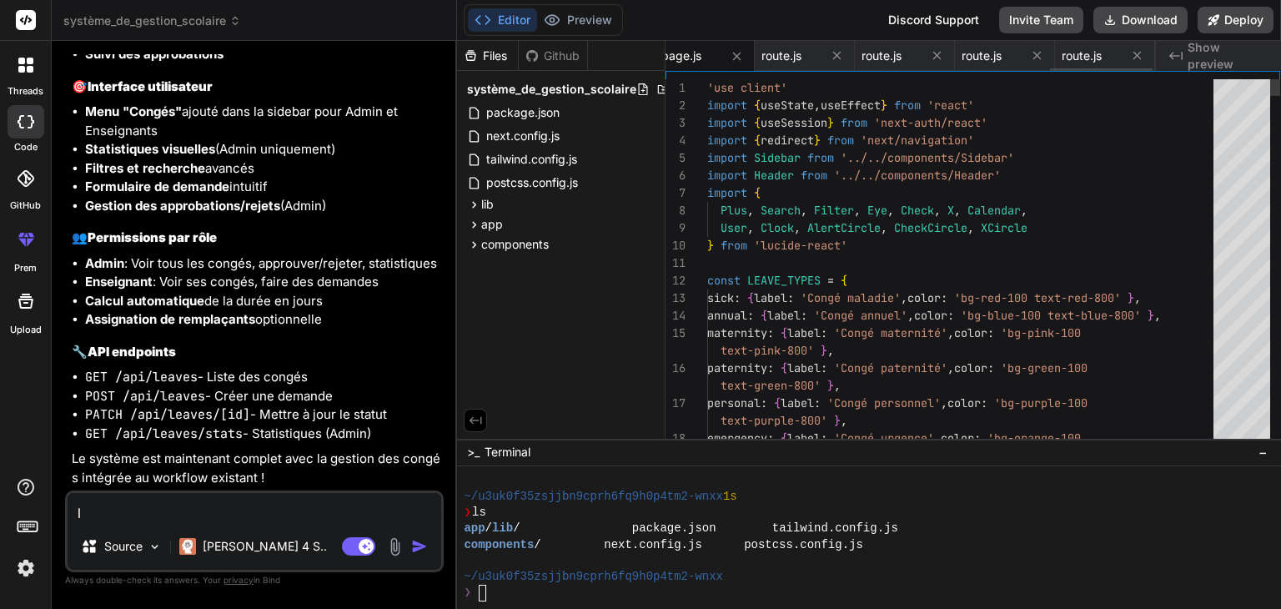
scroll to position [0, 1830]
click at [694, 61] on span "page.js" at bounding box center [685, 56] width 40 height 17
click at [1176, 59] on icon "Created with Pixso." at bounding box center [1175, 55] width 13 height 13
click at [501, 23] on button "Editor" at bounding box center [502, 19] width 69 height 23
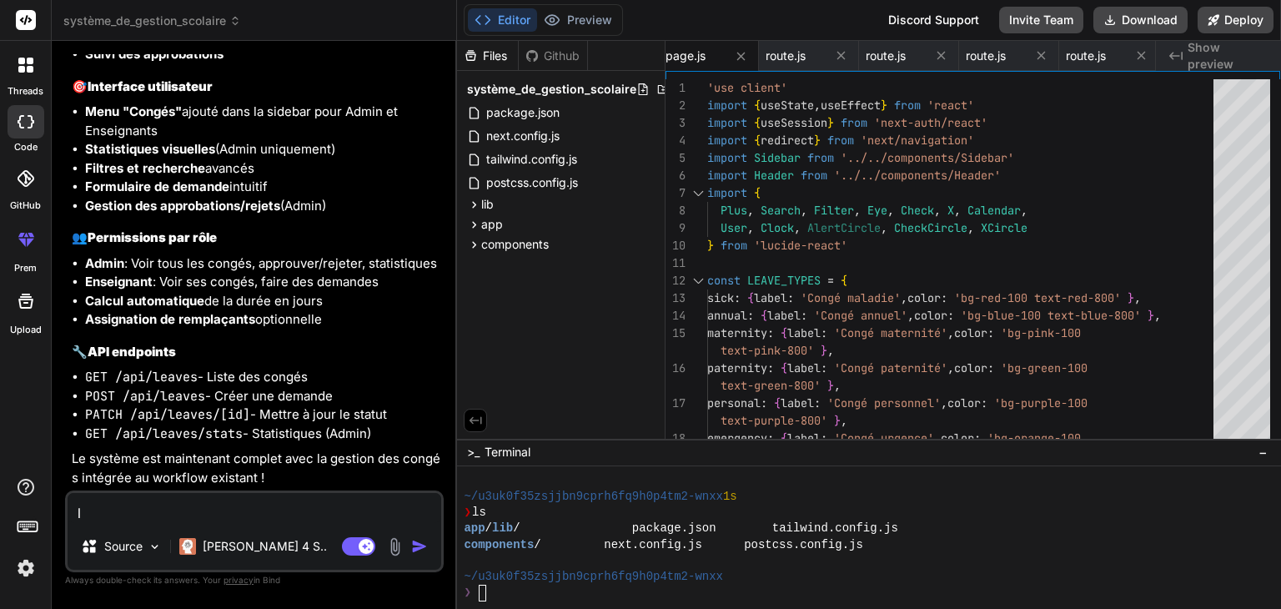
click at [554, 54] on div "Github" at bounding box center [553, 56] width 68 height 17
click at [310, 304] on li "Calcul automatique de la durée en jours" at bounding box center [262, 301] width 355 height 19
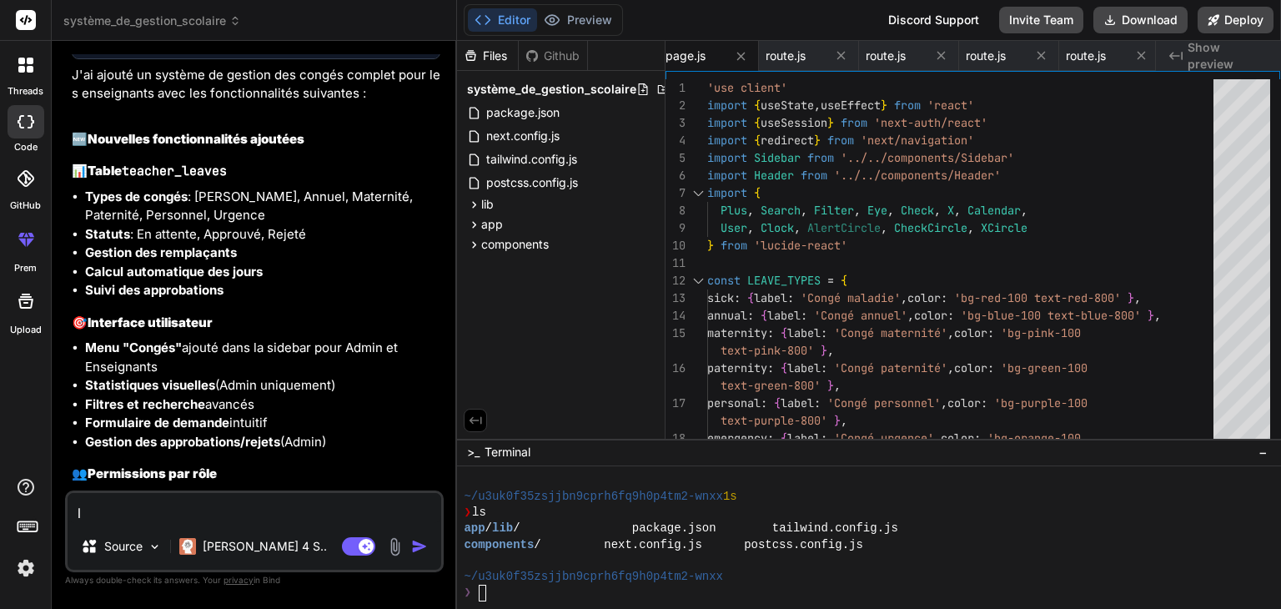
scroll to position [3186, 0]
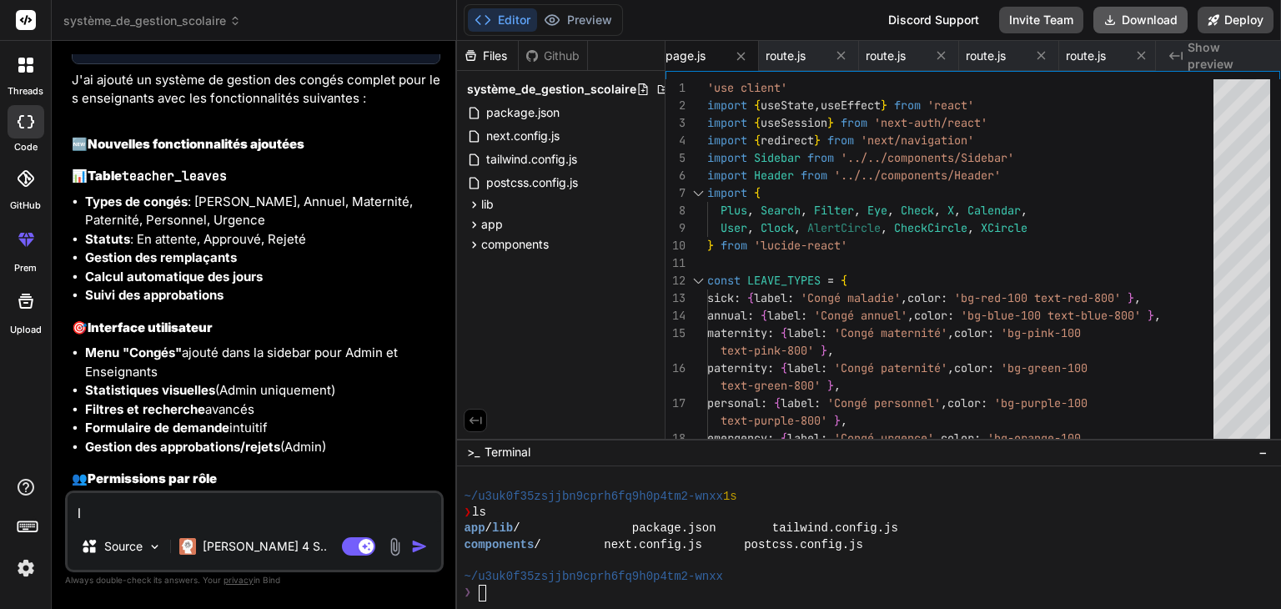
click at [1144, 18] on button "Download" at bounding box center [1140, 20] width 94 height 27
type textarea "x"
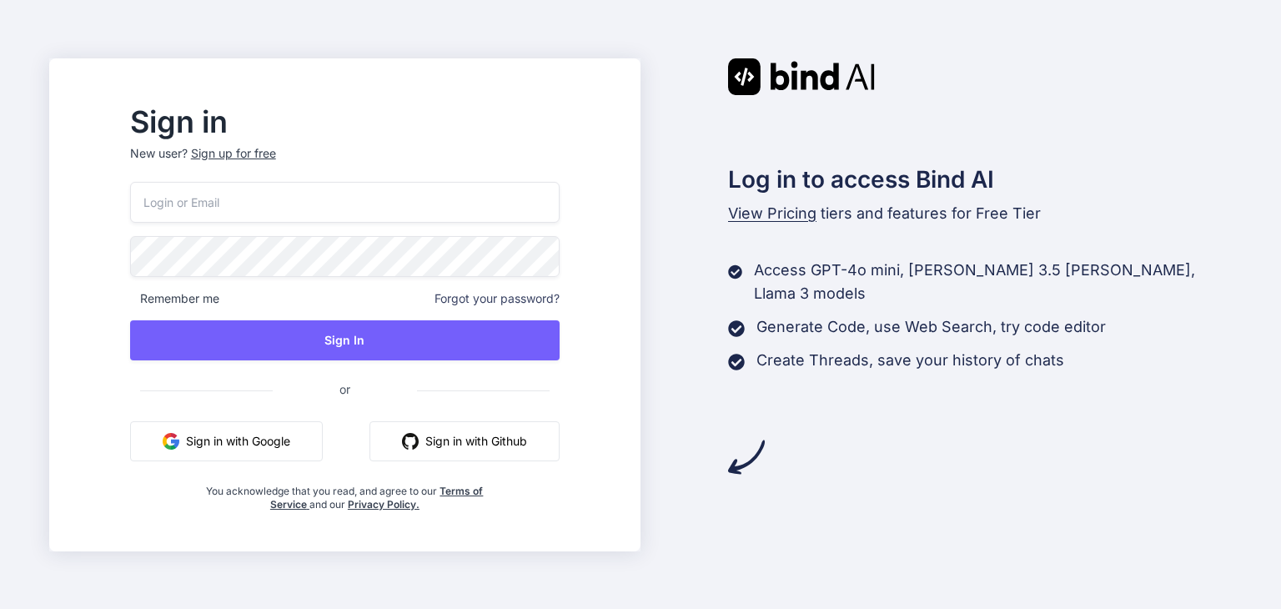
click at [323, 448] on button "Sign in with Google" at bounding box center [226, 441] width 193 height 40
